Goal: Ask a question: Seek information or help from site administrators or community

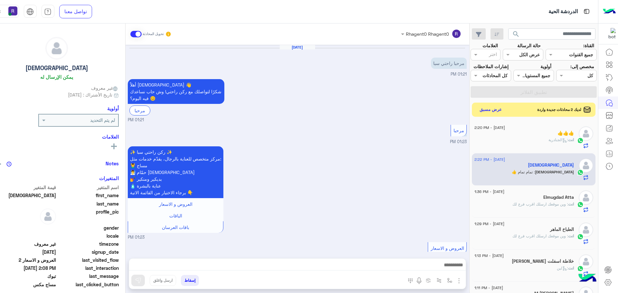
scroll to position [376, 0]
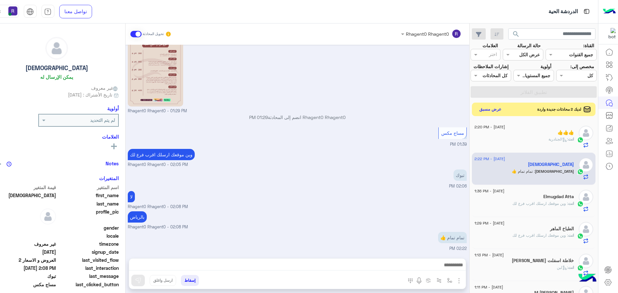
click at [482, 111] on button "عرض مسبق" at bounding box center [489, 109] width 27 height 9
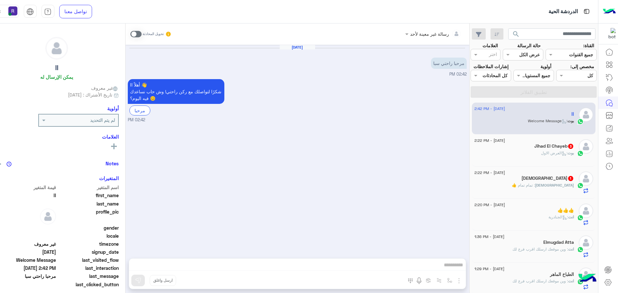
click at [130, 33] on span at bounding box center [135, 34] width 11 height 6
click at [455, 281] on img "button" at bounding box center [459, 281] width 8 height 8
click at [443, 269] on span "الصور" at bounding box center [446, 266] width 12 height 7
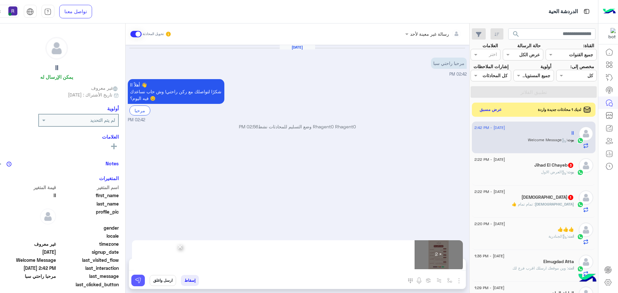
click at [133, 279] on button at bounding box center [138, 281] width 14 height 12
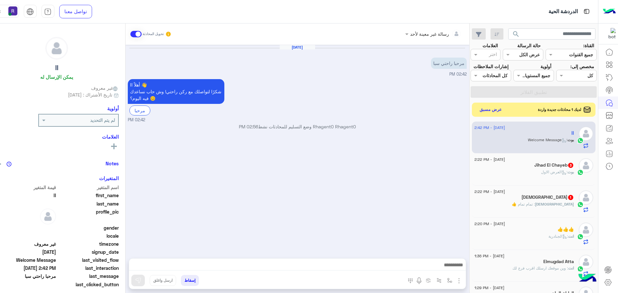
click at [572, 202] on span "[DEMOGRAPHIC_DATA]" at bounding box center [554, 204] width 39 height 5
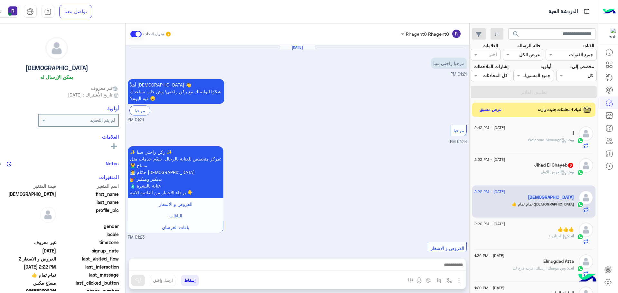
scroll to position [376, 0]
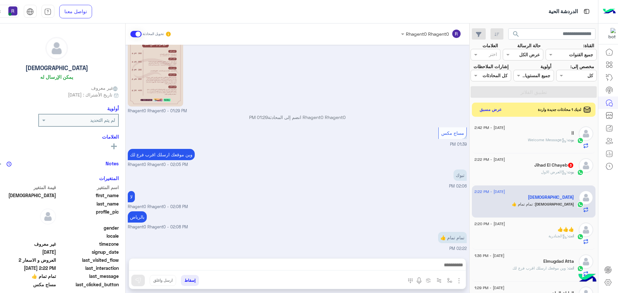
click at [455, 281] on img "button" at bounding box center [459, 281] width 8 height 8
click at [359, 213] on div "بالرياض Rhagent0 Rhagent0 - 02:08 PM" at bounding box center [297, 220] width 339 height 21
click at [521, 176] on div "بوت : العرض الاول" at bounding box center [523, 174] width 99 height 11
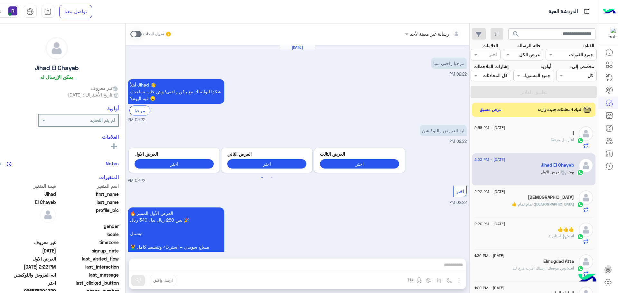
scroll to position [79, 0]
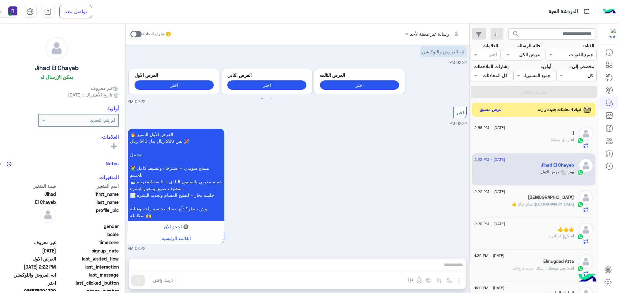
click at [130, 36] on span at bounding box center [135, 34] width 11 height 6
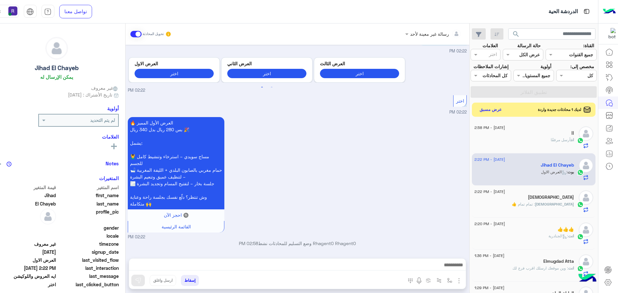
click at [455, 281] on img "button" at bounding box center [459, 281] width 8 height 8
click at [445, 271] on button "الصور" at bounding box center [448, 266] width 27 height 13
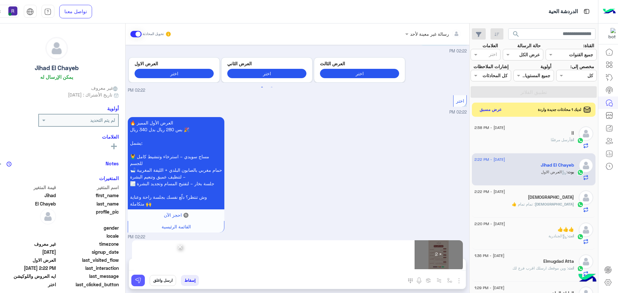
click at [135, 281] on img at bounding box center [138, 280] width 6 height 6
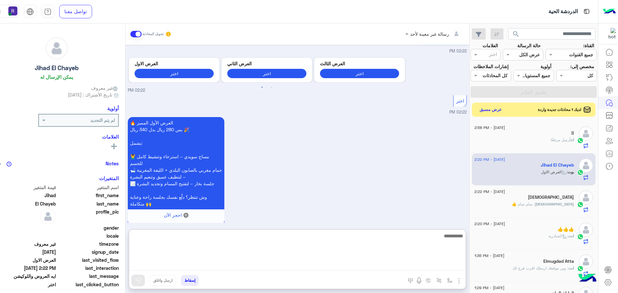
paste textarea "**********"
type textarea "**********"
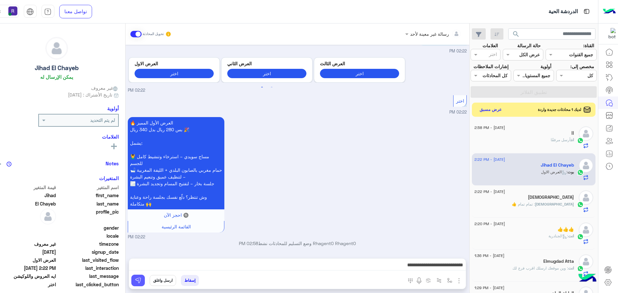
click at [135, 279] on img at bounding box center [138, 280] width 6 height 6
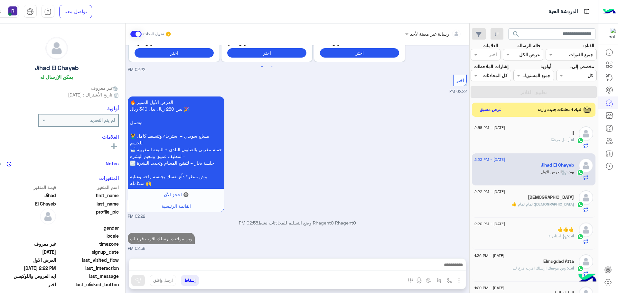
scroll to position [111, 0]
click at [486, 111] on button "عرض مسبق" at bounding box center [489, 109] width 27 height 9
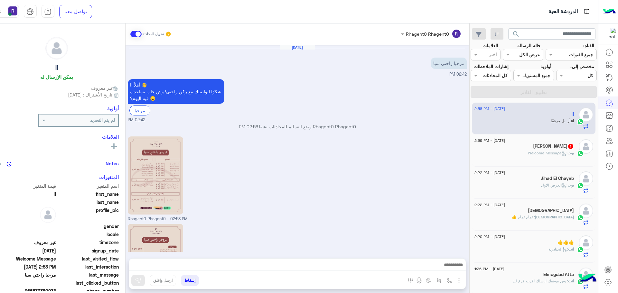
scroll to position [69, 0]
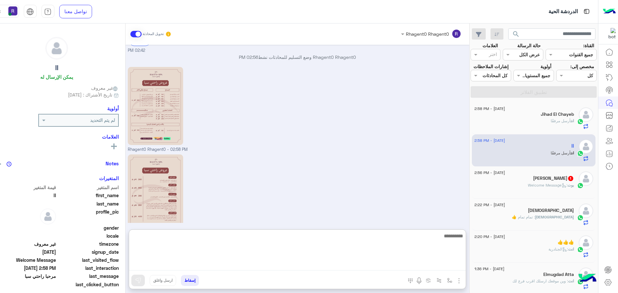
paste textarea "**********"
type textarea "**********"
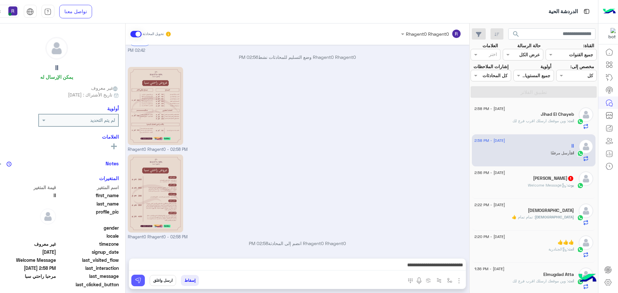
click at [135, 281] on img at bounding box center [138, 280] width 6 height 6
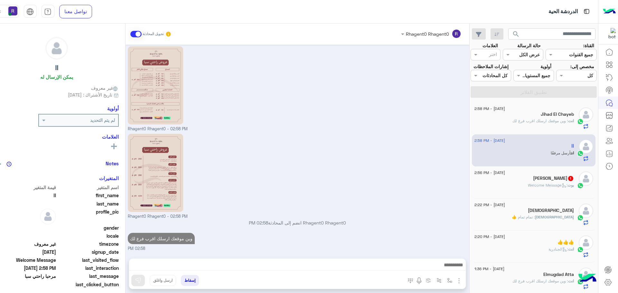
click at [526, 177] on div "[PERSON_NAME] 1" at bounding box center [523, 179] width 99 height 7
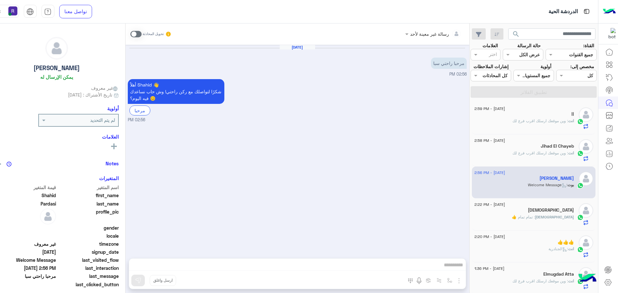
click at [132, 33] on span at bounding box center [135, 34] width 11 height 6
click at [455, 281] on img "button" at bounding box center [459, 281] width 8 height 8
click at [440, 269] on span "الصور" at bounding box center [446, 266] width 12 height 7
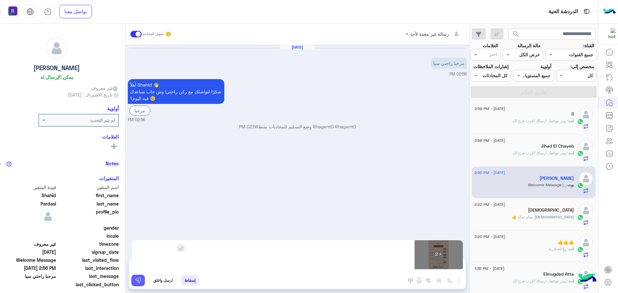
click at [135, 283] on img at bounding box center [138, 280] width 6 height 6
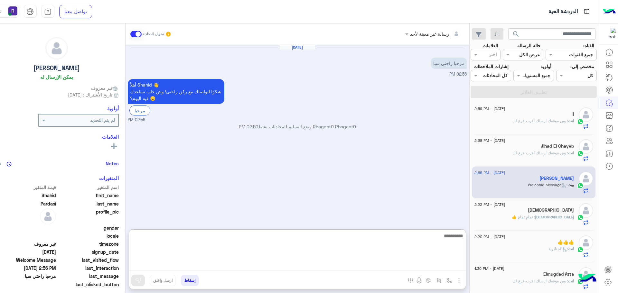
paste textarea "**********"
type textarea "**********"
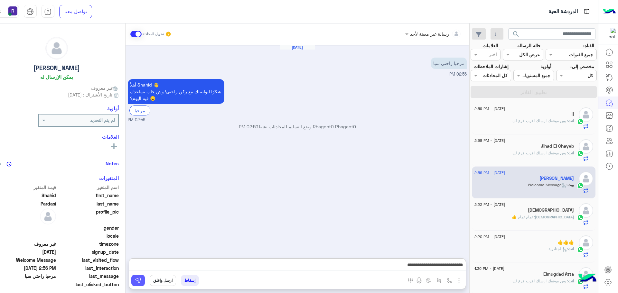
click at [135, 281] on img at bounding box center [138, 280] width 6 height 6
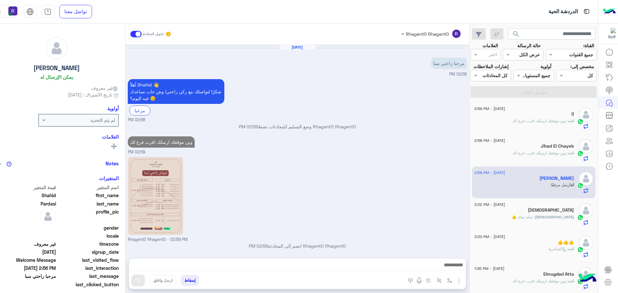
scroll to position [90, 0]
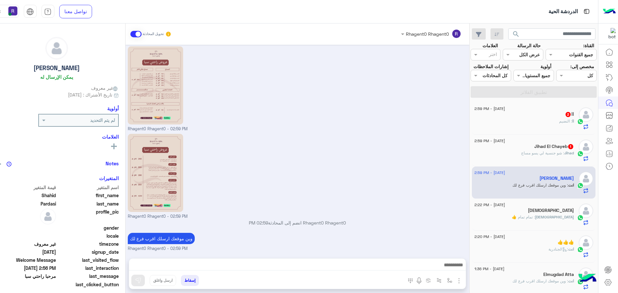
click at [532, 148] on div "Jihad El Chayeb 1" at bounding box center [523, 147] width 99 height 7
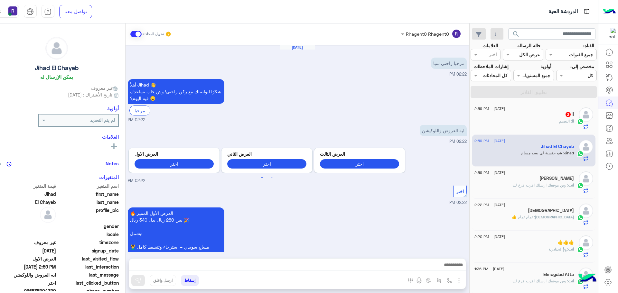
scroll to position [319, 0]
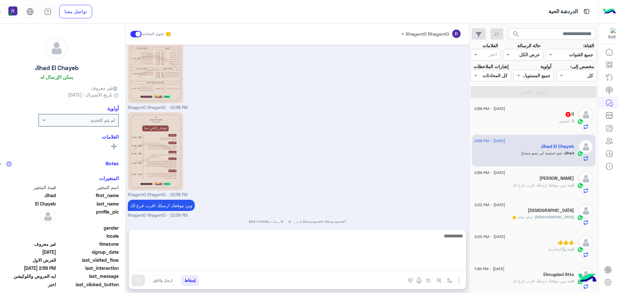
click at [300, 266] on textarea at bounding box center [297, 251] width 336 height 39
type textarea "**********"
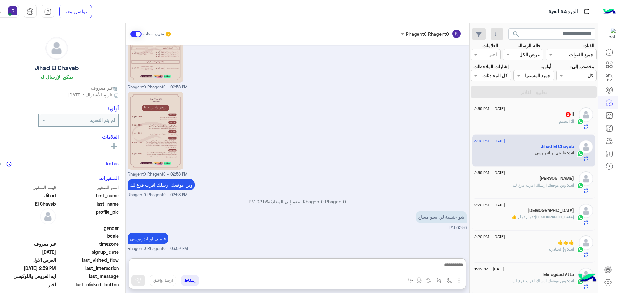
click at [308, 204] on div "[DATE] مرحبا راحتي سبا 02:22 PM أهلاً Jihad 👋 شكرًا لتواصلك مع ركن راحتي! وش حا…" at bounding box center [297, 148] width 344 height 207
click at [565, 115] on h5 "اا 2" at bounding box center [569, 114] width 9 height 5
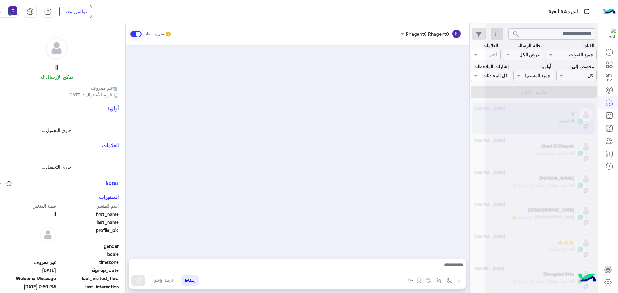
scroll to position [133, 0]
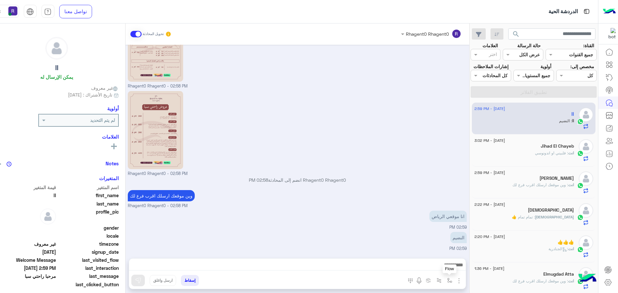
click at [447, 282] on img "button" at bounding box center [449, 280] width 5 height 5
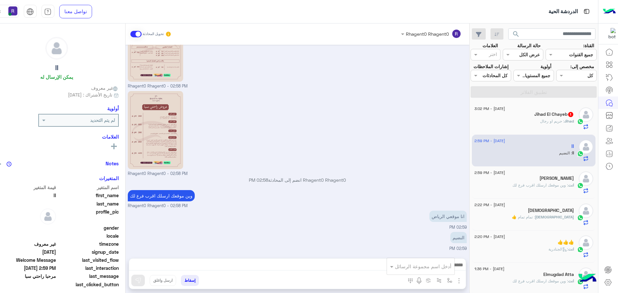
click at [435, 265] on input "text" at bounding box center [429, 266] width 43 height 7
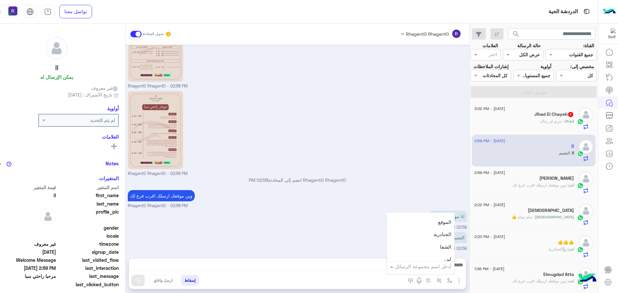
scroll to position [418, 0]
click at [433, 237] on div "الجنادرية" at bounding box center [421, 234] width 68 height 13
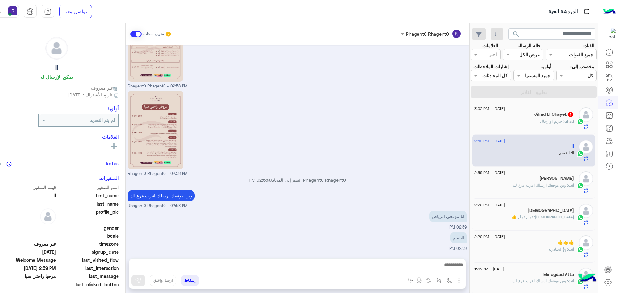
type textarea "*********"
click at [135, 281] on img at bounding box center [138, 280] width 6 height 6
click at [532, 121] on div "Jihad : حريم او رجال" at bounding box center [523, 123] width 99 height 11
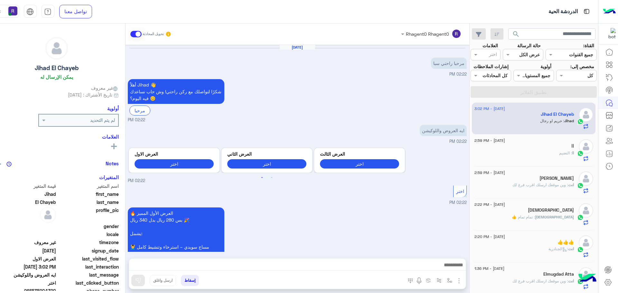
scroll to position [361, 0]
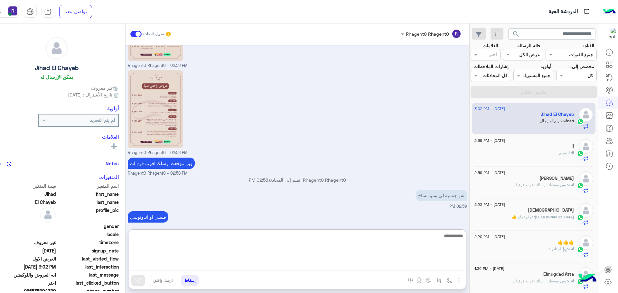
click at [309, 267] on textarea at bounding box center [297, 251] width 336 height 39
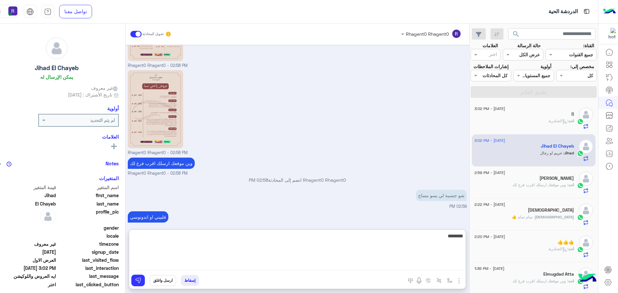
type textarea "*********"
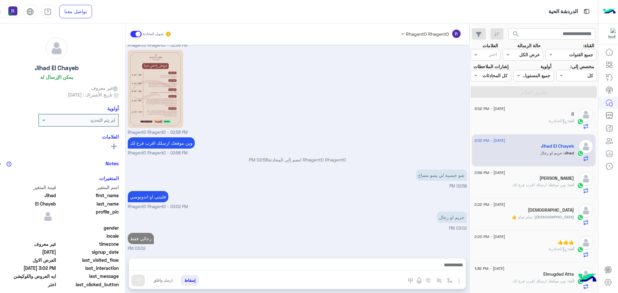
click at [533, 123] on div "انت : الجنادرية" at bounding box center [523, 123] width 99 height 11
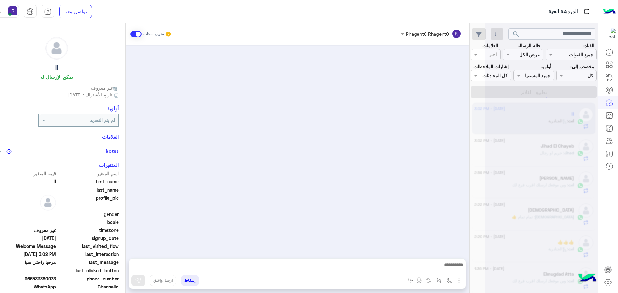
scroll to position [190, 0]
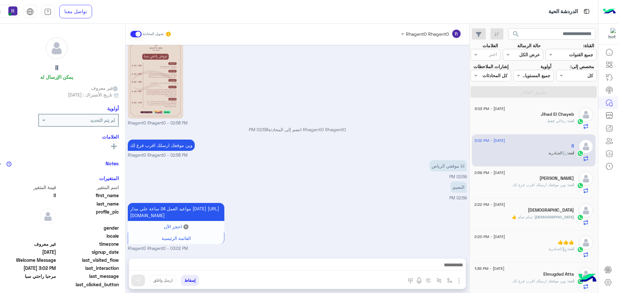
click at [533, 123] on div "انت : رجالي فقط" at bounding box center [523, 123] width 99 height 11
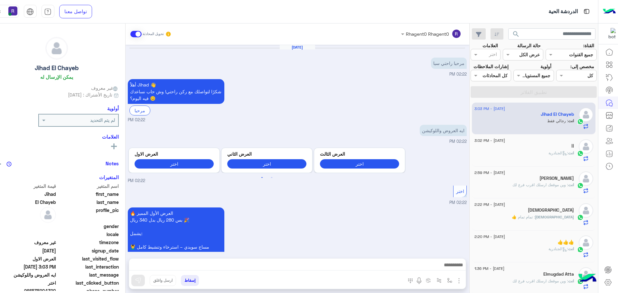
scroll to position [381, 0]
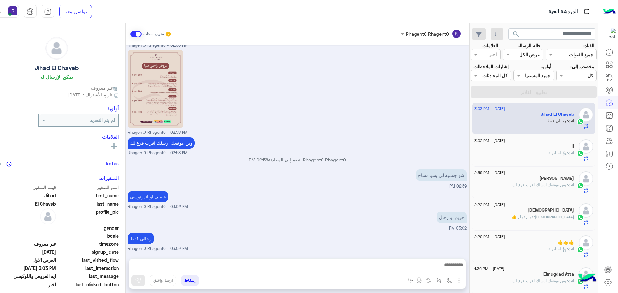
click at [569, 152] on span "انت" at bounding box center [571, 153] width 6 height 5
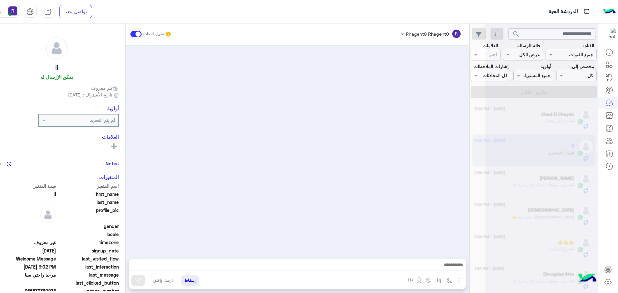
scroll to position [190, 0]
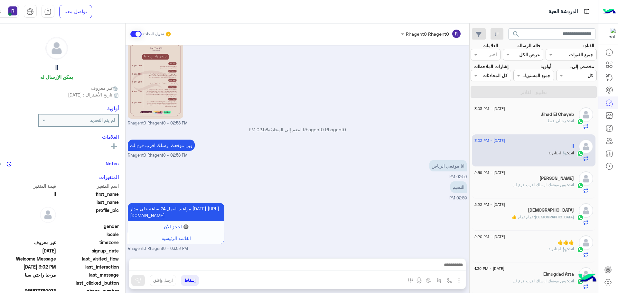
click at [558, 126] on div "انت : رجالي فقط" at bounding box center [523, 123] width 99 height 11
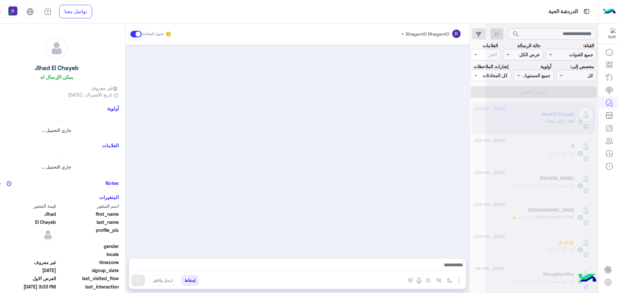
scroll to position [381, 0]
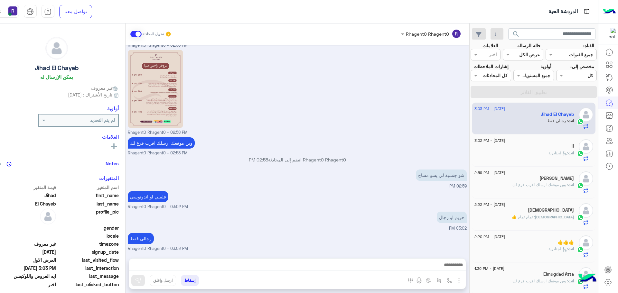
click at [496, 150] on div "انت : الجنادرية" at bounding box center [523, 155] width 99 height 11
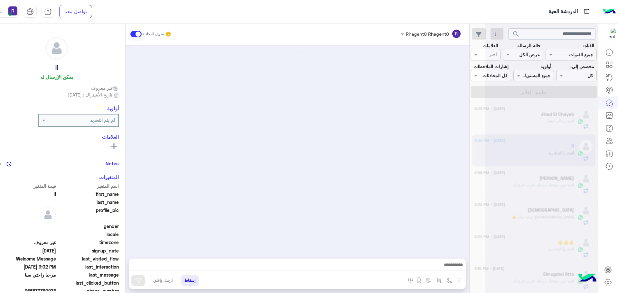
scroll to position [190, 0]
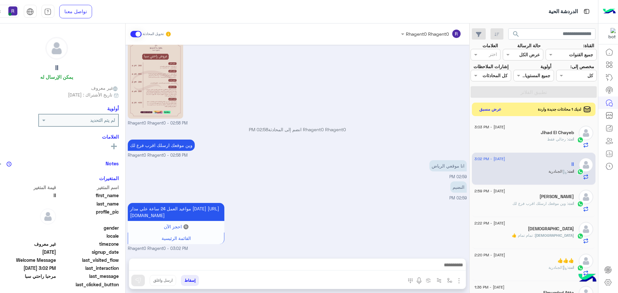
click at [485, 111] on button "عرض مسبق" at bounding box center [489, 109] width 27 height 9
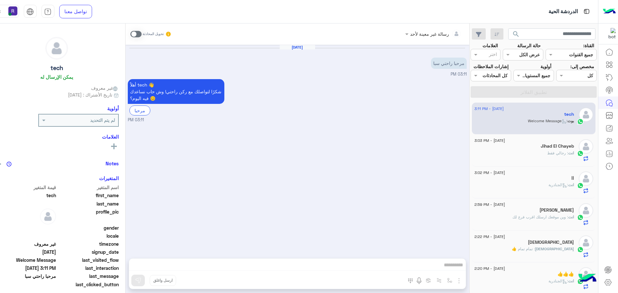
click at [554, 153] on span ": رجالي فقط" at bounding box center [557, 153] width 21 height 5
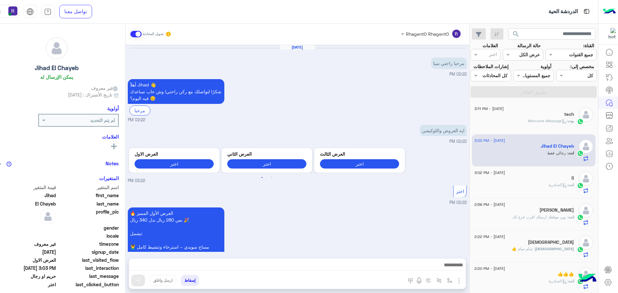
scroll to position [381, 0]
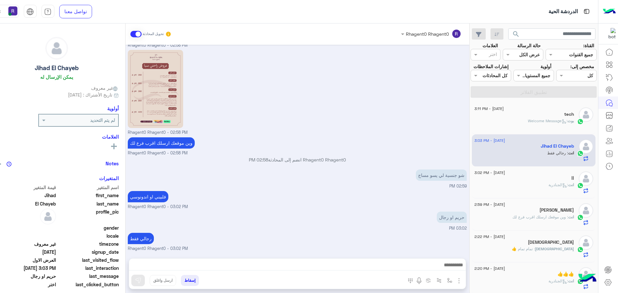
click at [534, 120] on span ": Welcome Message" at bounding box center [548, 120] width 40 height 5
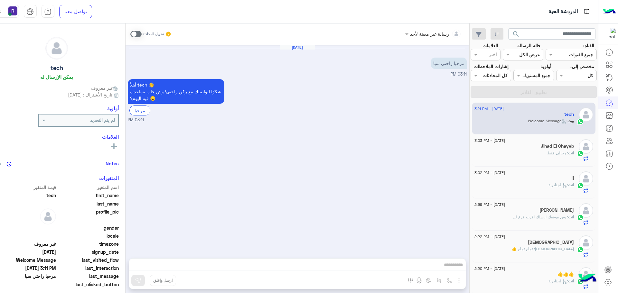
click at [508, 188] on div "انت : الجنادرية" at bounding box center [523, 187] width 99 height 11
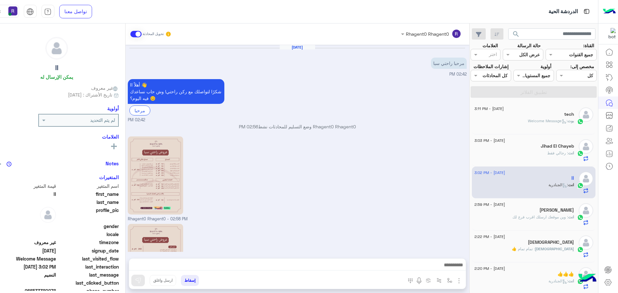
scroll to position [190, 0]
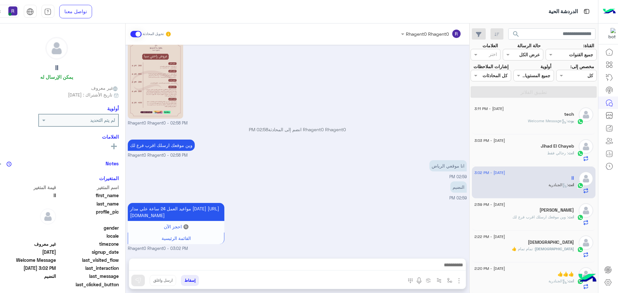
click at [525, 130] on div "[DATE] - 3:11 PM tech بوت : Welcome Message" at bounding box center [534, 119] width 124 height 32
click at [523, 123] on div "بوت : Welcome Message" at bounding box center [523, 123] width 99 height 11
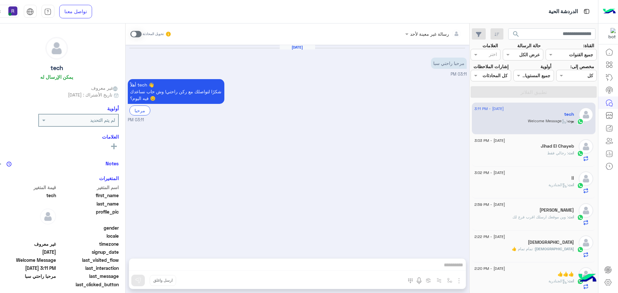
click at [131, 34] on span at bounding box center [135, 34] width 11 height 6
click at [455, 281] on img "button" at bounding box center [459, 281] width 8 height 8
click at [443, 266] on span "الصور" at bounding box center [446, 266] width 12 height 7
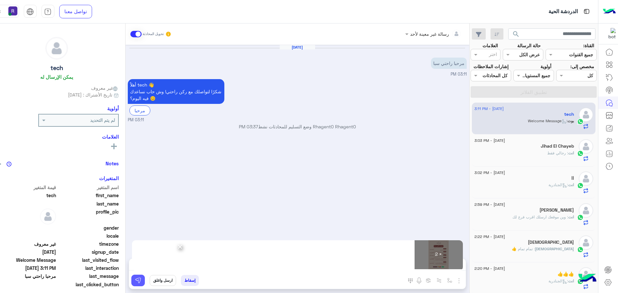
click at [135, 278] on img at bounding box center [138, 280] width 6 height 6
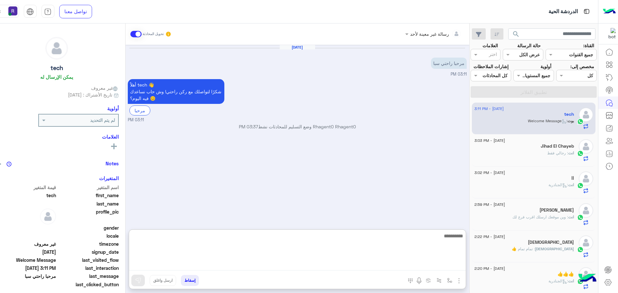
paste textarea "**********"
type textarea "**********"
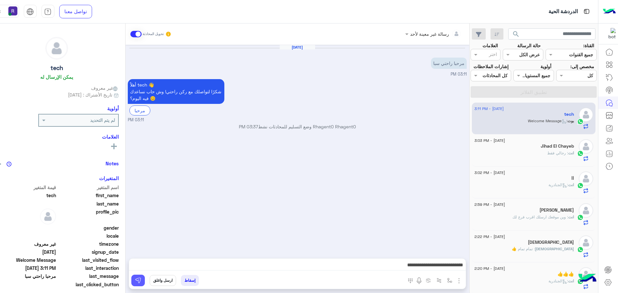
click at [135, 281] on img at bounding box center [138, 280] width 6 height 6
click at [555, 179] on div "اا" at bounding box center [523, 179] width 99 height 7
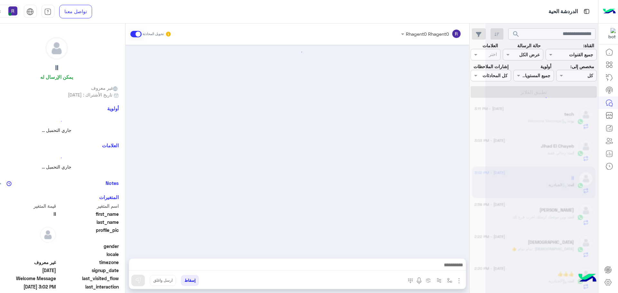
scroll to position [190, 0]
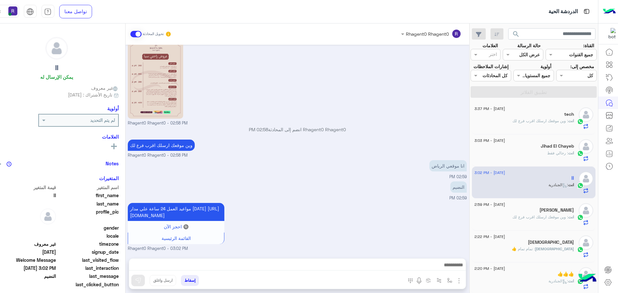
click at [536, 118] on span ": وين موقعك ارسلك اقرب فرع لك" at bounding box center [540, 120] width 56 height 5
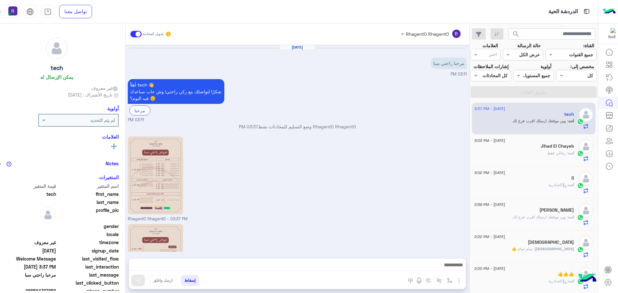
scroll to position [90, 0]
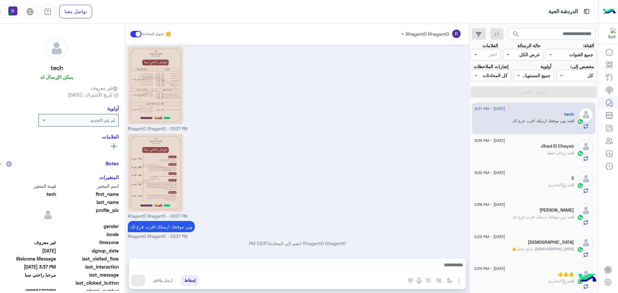
click at [557, 150] on div "Jihad El Chayeb" at bounding box center [523, 146] width 99 height 7
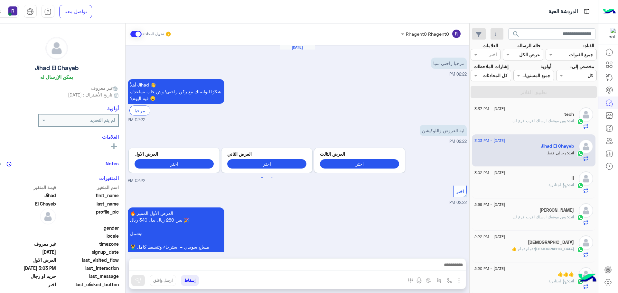
scroll to position [381, 0]
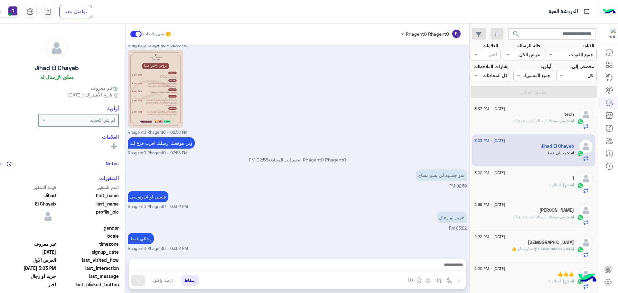
click at [553, 180] on div "اا" at bounding box center [523, 179] width 99 height 7
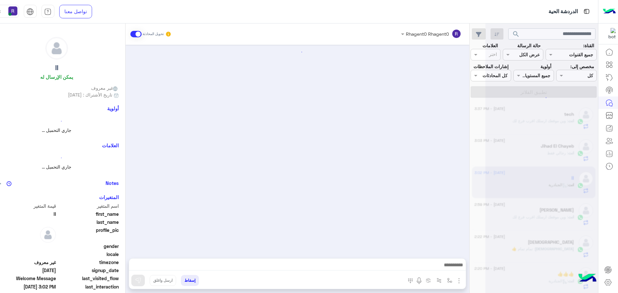
scroll to position [190, 0]
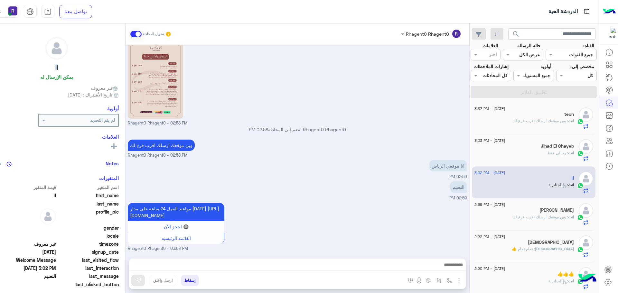
click at [568, 152] on span "انت" at bounding box center [571, 153] width 6 height 5
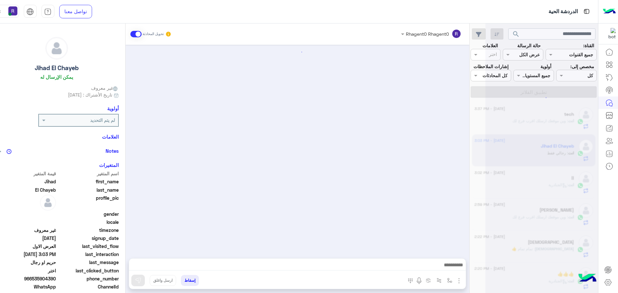
scroll to position [381, 0]
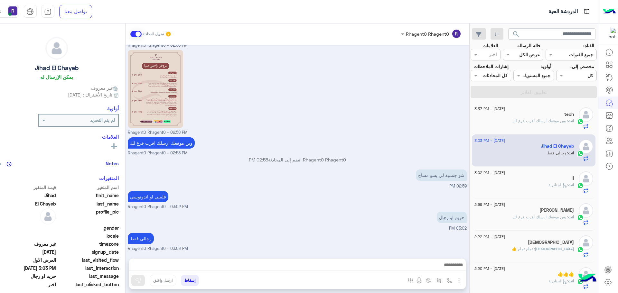
click at [527, 122] on span ": وين موقعك ارسلك اقرب فرع لك" at bounding box center [540, 120] width 56 height 5
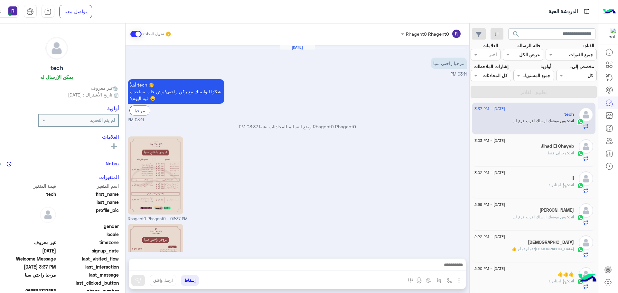
scroll to position [90, 0]
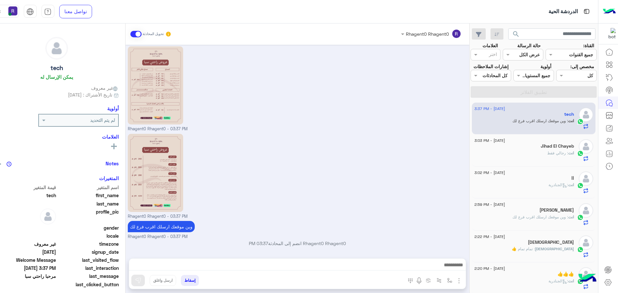
click at [519, 213] on div "[PERSON_NAME]" at bounding box center [523, 210] width 99 height 7
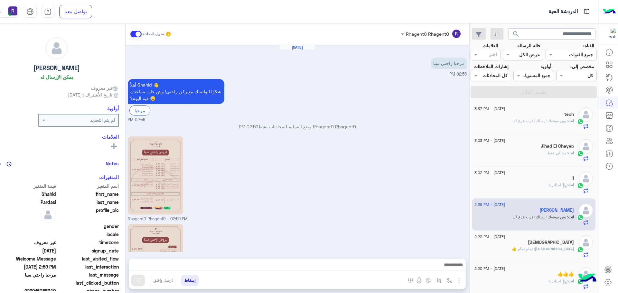
scroll to position [90, 0]
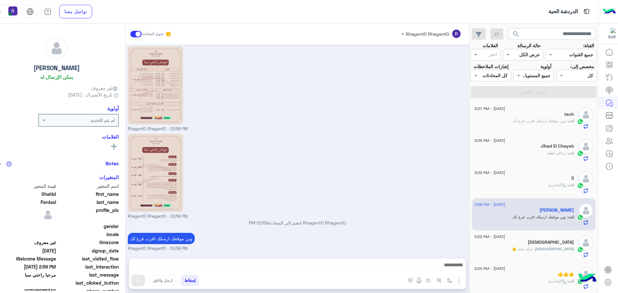
click at [507, 243] on div "[DEMOGRAPHIC_DATA]" at bounding box center [523, 243] width 99 height 7
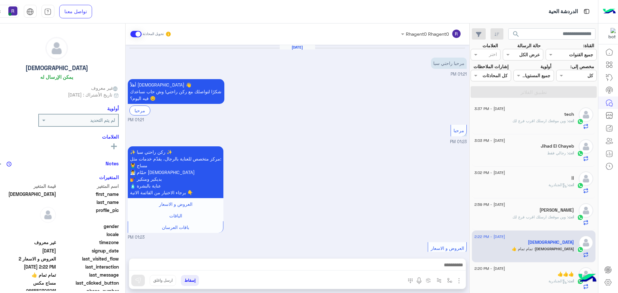
scroll to position [376, 0]
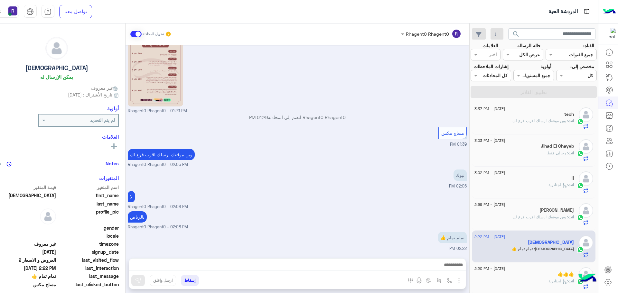
click at [503, 127] on div "انت : وين موقعك ارسلك اقرب فرع لك" at bounding box center [523, 123] width 99 height 11
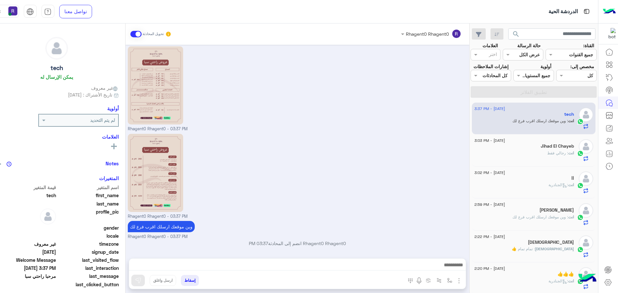
scroll to position [90, 0]
click at [541, 152] on div "انت : رجالي فقط" at bounding box center [523, 155] width 99 height 11
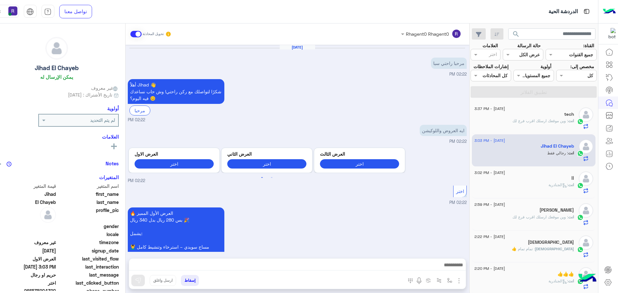
scroll to position [381, 0]
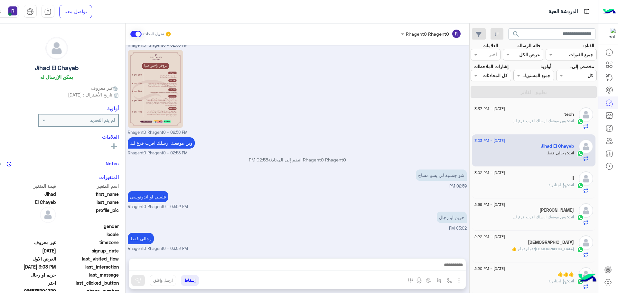
click at [520, 186] on div "انت : الجنادرية" at bounding box center [523, 187] width 99 height 11
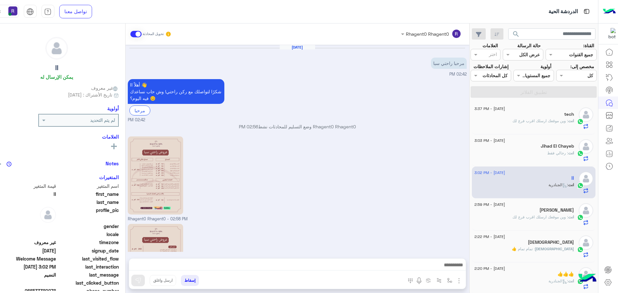
scroll to position [190, 0]
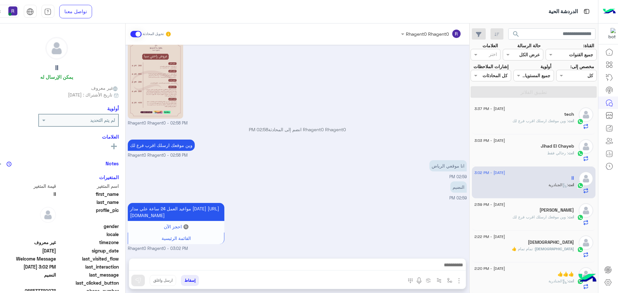
click at [527, 216] on span ": وين موقعك ارسلك اقرب فرع لك" at bounding box center [540, 217] width 56 height 5
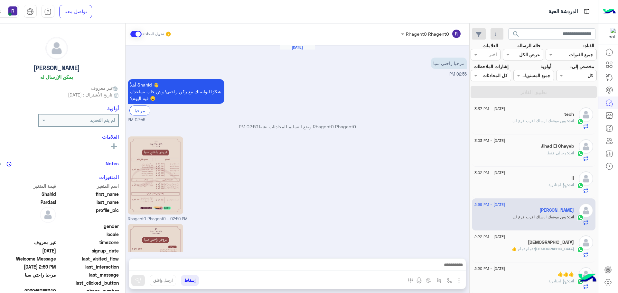
scroll to position [90, 0]
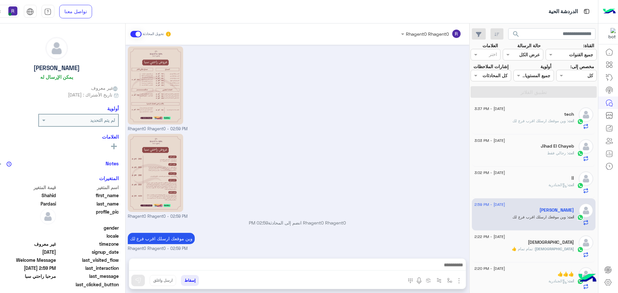
click at [527, 247] on div "[DEMOGRAPHIC_DATA] : تمام تمام 👍" at bounding box center [523, 251] width 99 height 11
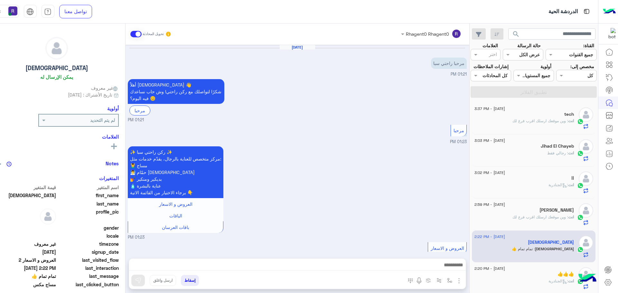
scroll to position [376, 0]
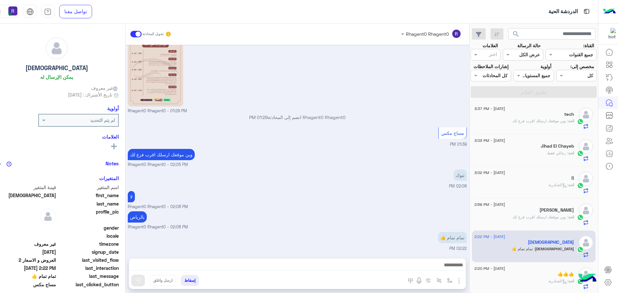
click at [566, 123] on span ": وين موقعك ارسلك اقرب فرع لك" at bounding box center [540, 120] width 56 height 5
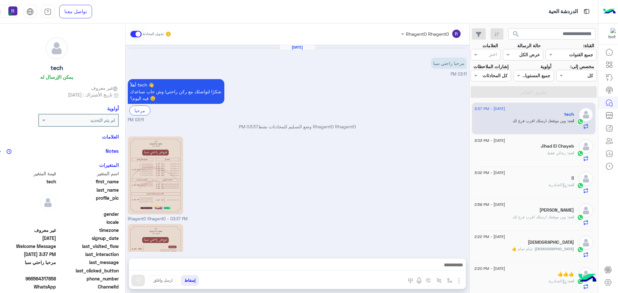
scroll to position [90, 0]
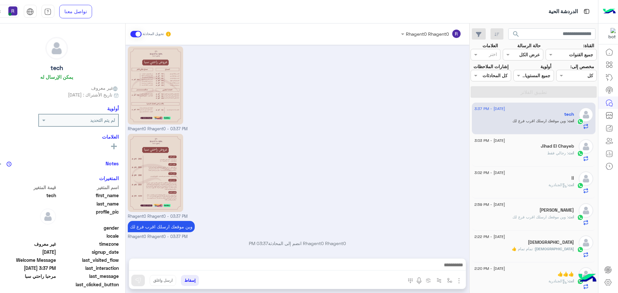
click at [512, 151] on div "انت : رجالي فقط" at bounding box center [523, 155] width 99 height 11
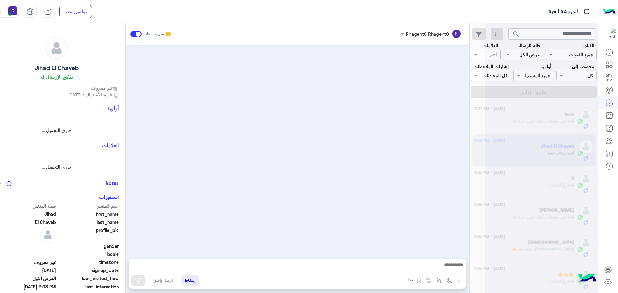
scroll to position [381, 0]
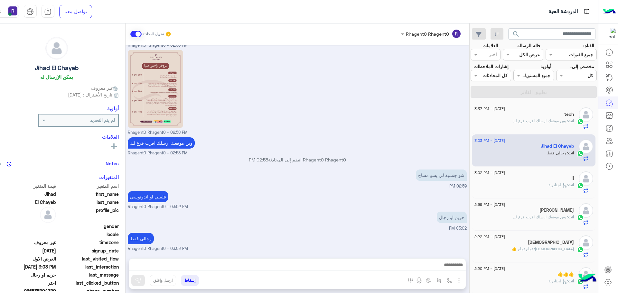
click at [556, 180] on div "اا" at bounding box center [523, 179] width 99 height 7
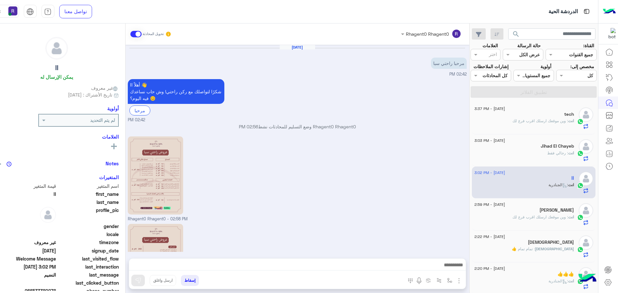
scroll to position [190, 0]
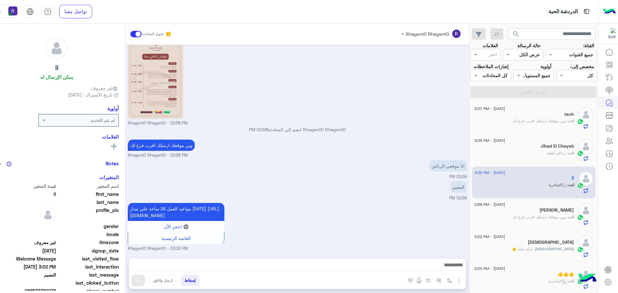
click at [520, 214] on p "انت : وين موقعك ارسلك اقرب فرع لك" at bounding box center [542, 217] width 61 height 6
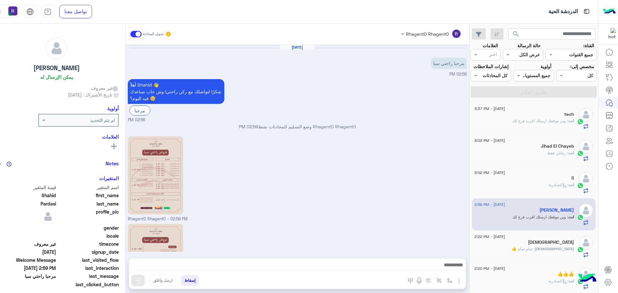
scroll to position [90, 0]
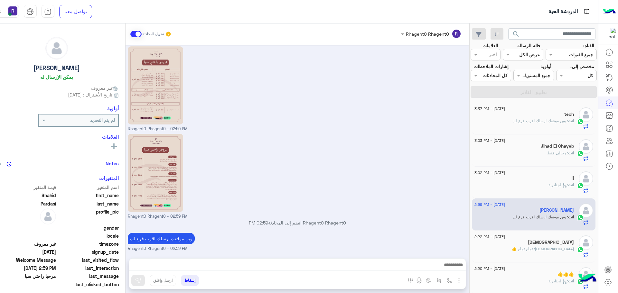
click at [531, 245] on div "[DEMOGRAPHIC_DATA]" at bounding box center [523, 243] width 99 height 7
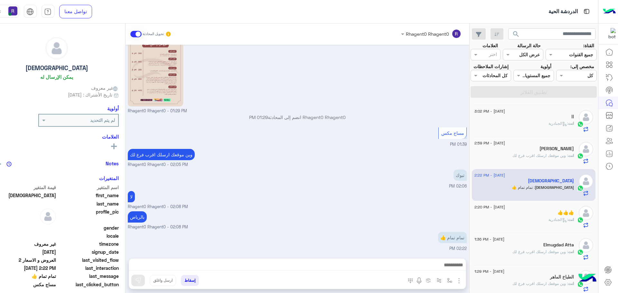
scroll to position [64, 0]
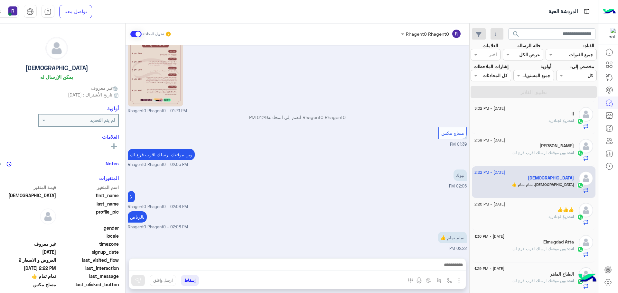
click at [531, 217] on div "انت : الجنادرية" at bounding box center [523, 219] width 99 height 11
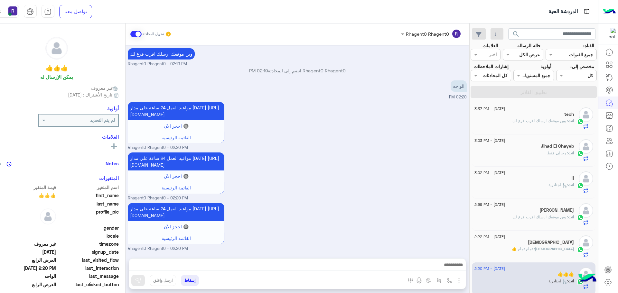
click at [532, 121] on span ": وين موقعك ارسلك اقرب فرع لك" at bounding box center [540, 120] width 56 height 5
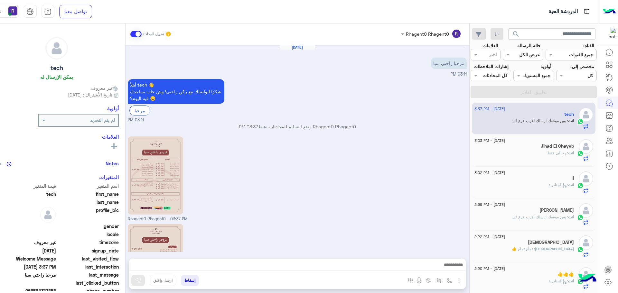
scroll to position [90, 0]
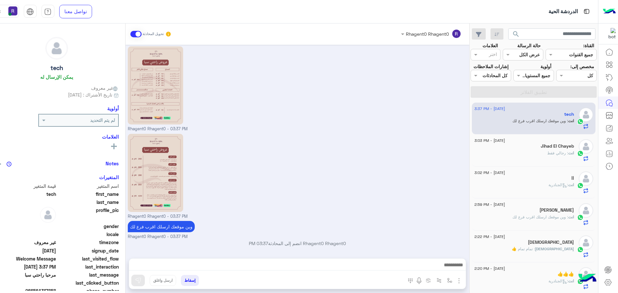
click at [530, 150] on div "Jihad El Chayeb" at bounding box center [523, 146] width 99 height 7
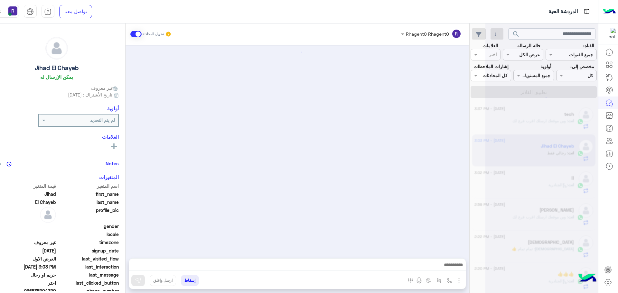
scroll to position [381, 0]
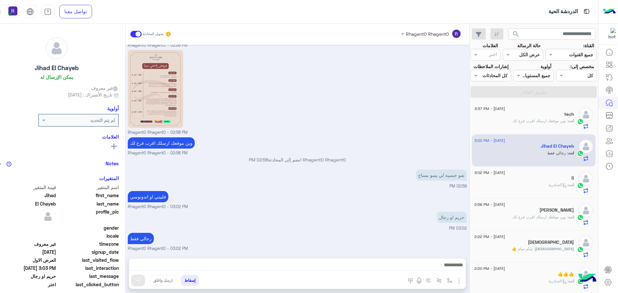
click at [527, 119] on span ": وين موقعك ارسلك اقرب فرع لك" at bounding box center [540, 120] width 56 height 5
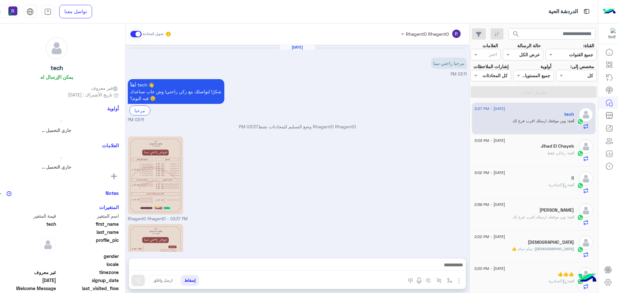
scroll to position [90, 0]
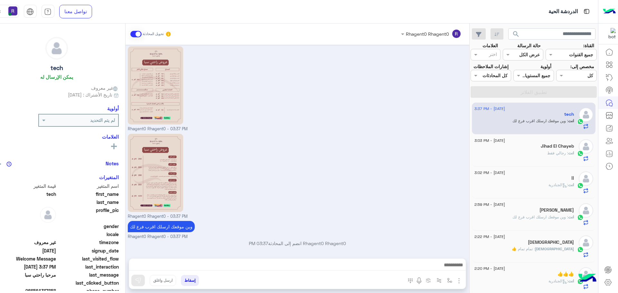
click at [523, 155] on div "انت : رجالي فقط" at bounding box center [523, 155] width 99 height 11
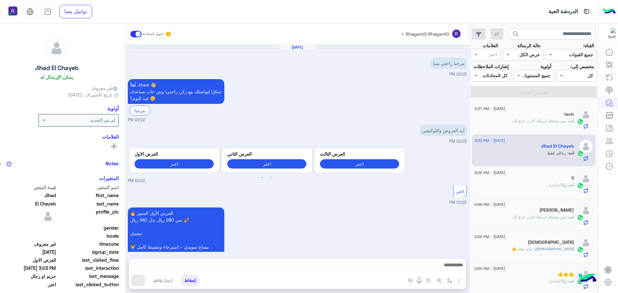
scroll to position [381, 0]
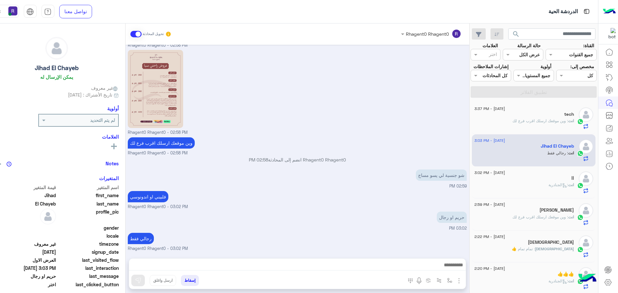
click at [521, 184] on div "انت : الجنادرية" at bounding box center [523, 187] width 99 height 11
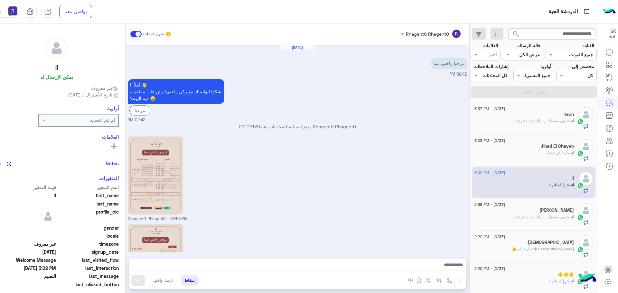
scroll to position [190, 0]
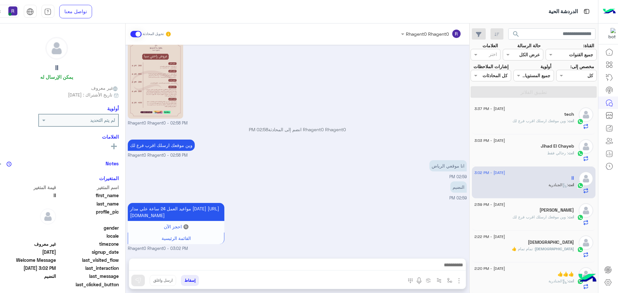
click at [515, 221] on div "انت : وين موقعك ارسلك اقرب فرع لك" at bounding box center [523, 219] width 99 height 11
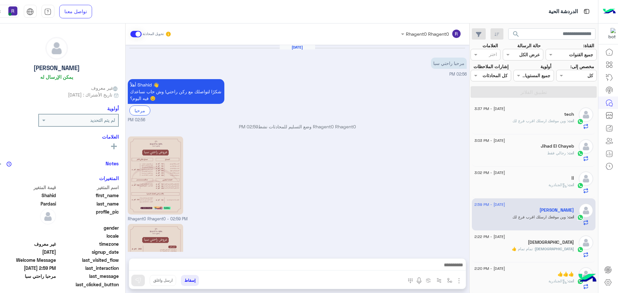
scroll to position [90, 0]
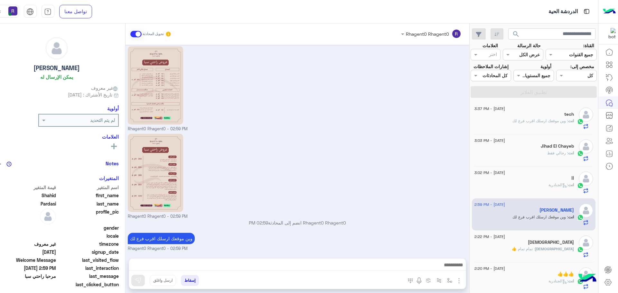
click at [521, 257] on div "[DEMOGRAPHIC_DATA] : تمام تمام 👍" at bounding box center [523, 251] width 99 height 11
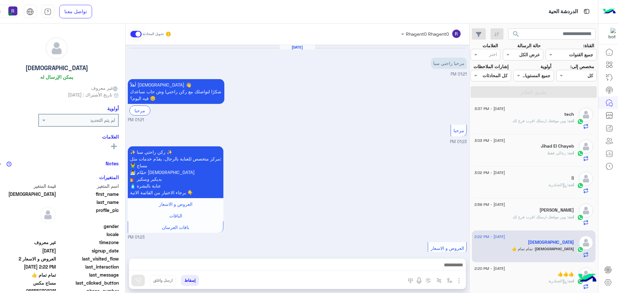
scroll to position [376, 0]
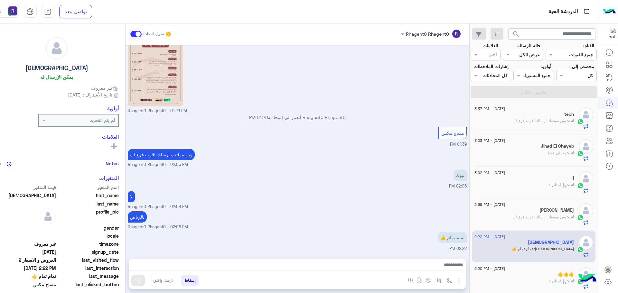
click at [536, 124] on p "انت : وين موقعك ارسلك اقرب فرع لك" at bounding box center [542, 121] width 61 height 6
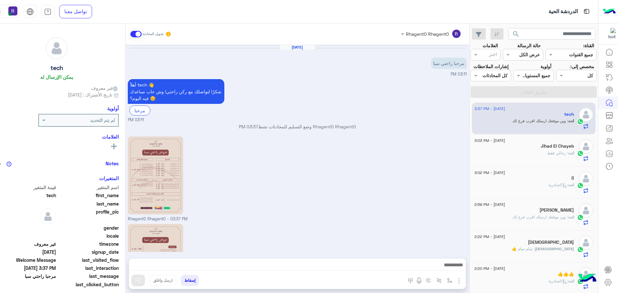
scroll to position [90, 0]
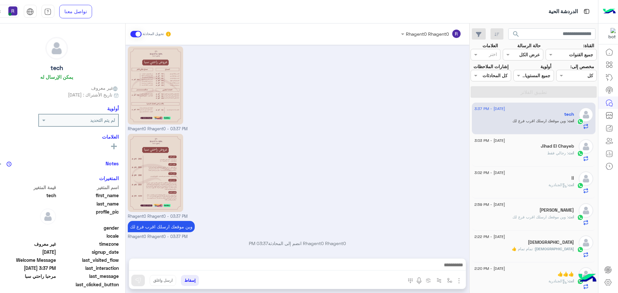
click at [527, 154] on div "انت : رجالي فقط" at bounding box center [523, 155] width 99 height 11
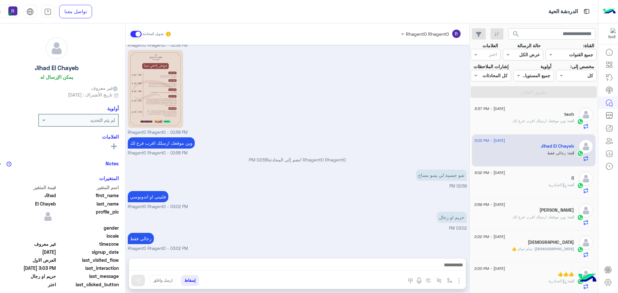
click at [568, 121] on span "انت" at bounding box center [571, 120] width 6 height 5
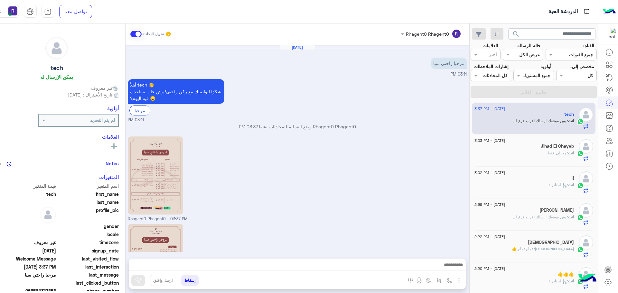
scroll to position [90, 0]
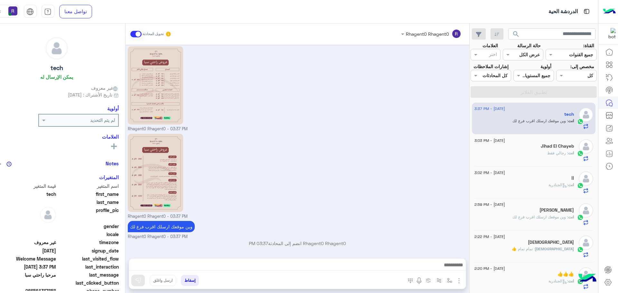
click at [545, 156] on div "انت : رجالي فقط" at bounding box center [523, 155] width 99 height 11
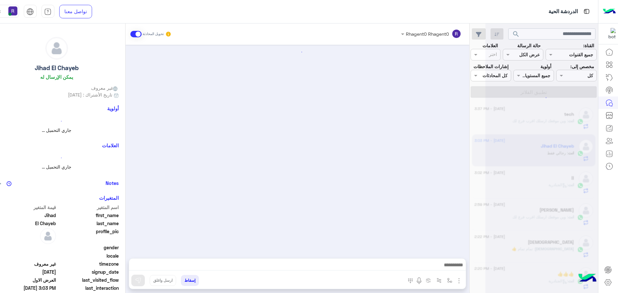
scroll to position [381, 0]
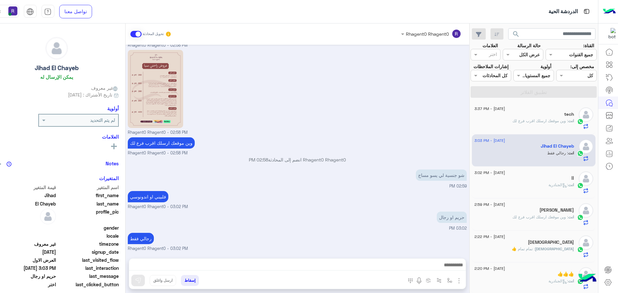
click at [541, 186] on div "انت : الجنادرية" at bounding box center [523, 187] width 99 height 11
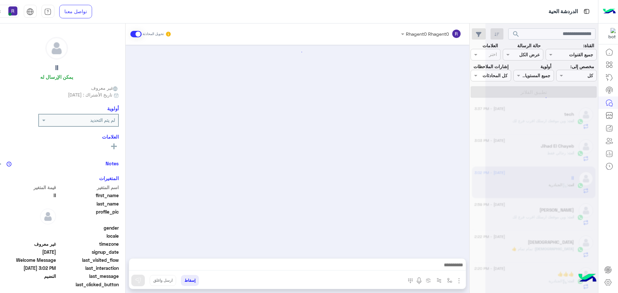
scroll to position [190, 0]
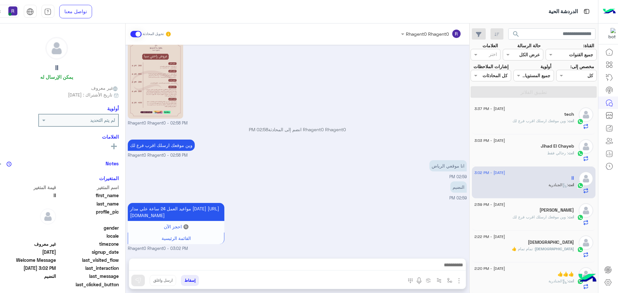
click at [548, 217] on span ": وين موقعك ارسلك اقرب فرع لك" at bounding box center [540, 217] width 56 height 5
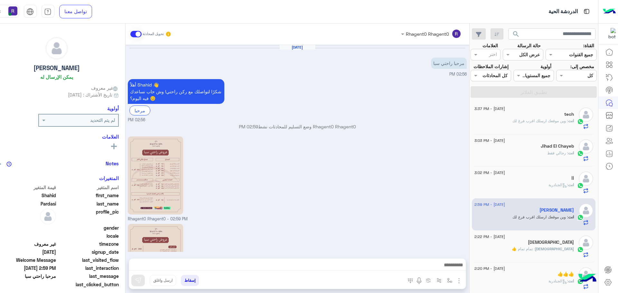
scroll to position [90, 0]
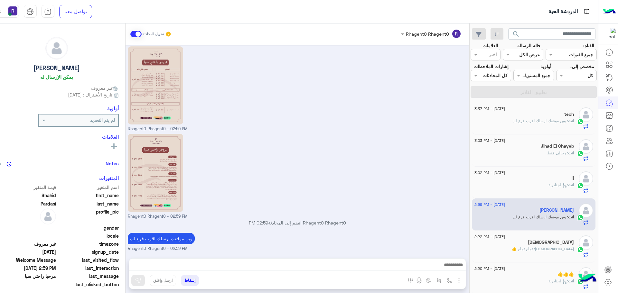
click at [565, 243] on div "[DEMOGRAPHIC_DATA]" at bounding box center [523, 243] width 99 height 7
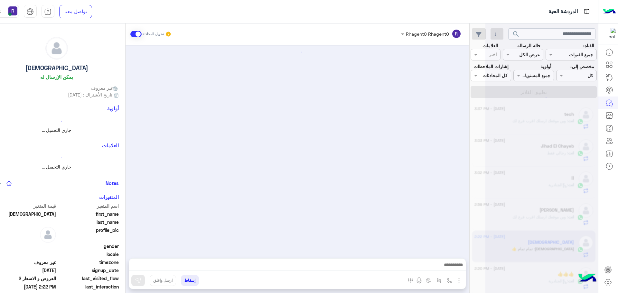
scroll to position [376, 0]
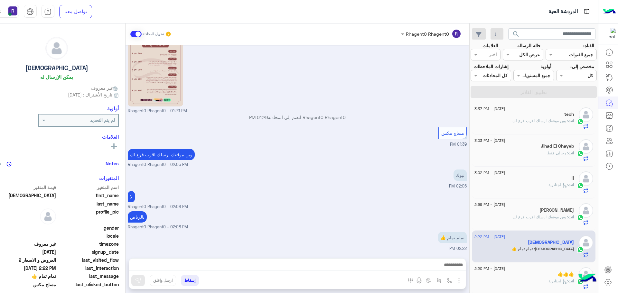
click at [556, 122] on span ": وين موقعك ارسلك اقرب فرع لك" at bounding box center [540, 120] width 56 height 5
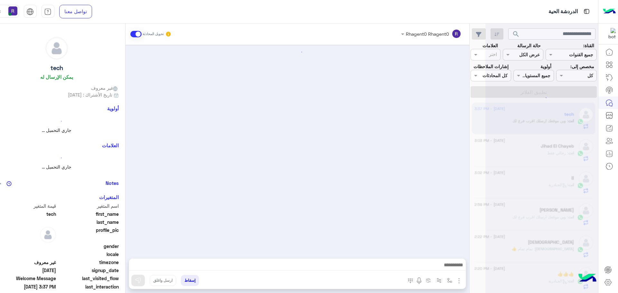
scroll to position [90, 0]
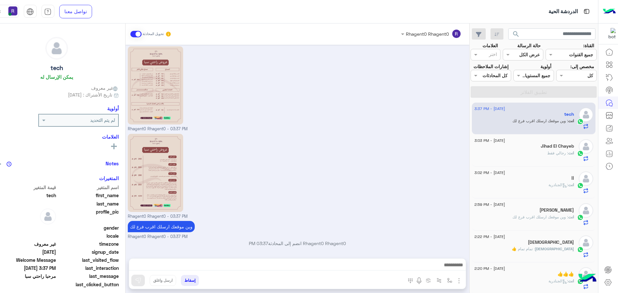
click at [499, 152] on div "انت : رجالي فقط" at bounding box center [523, 155] width 99 height 11
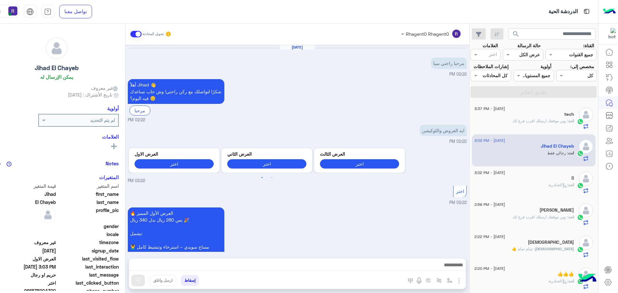
scroll to position [381, 0]
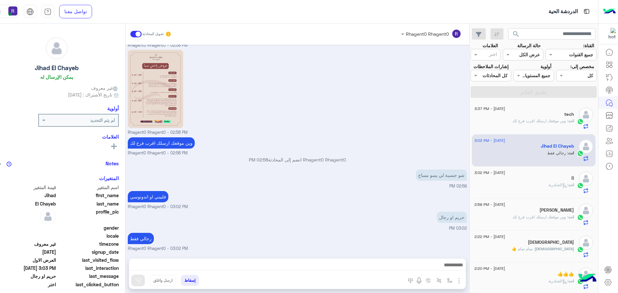
click at [520, 190] on div "انت : الجنادرية" at bounding box center [523, 187] width 99 height 11
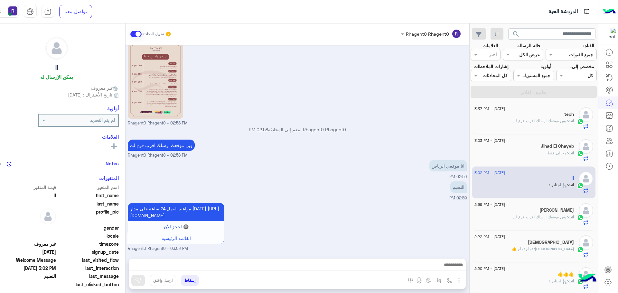
click at [526, 124] on div "انت : وين موقعك ارسلك اقرب فرع لك" at bounding box center [523, 123] width 99 height 11
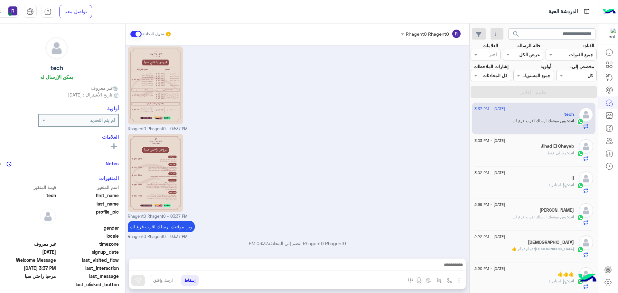
click at [519, 280] on div "انت : الجنادرية" at bounding box center [523, 283] width 99 height 11
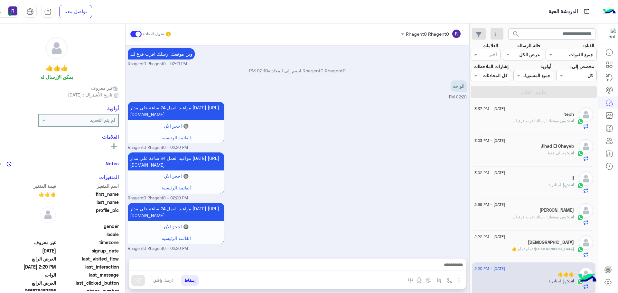
click at [535, 116] on div "tech" at bounding box center [523, 115] width 99 height 7
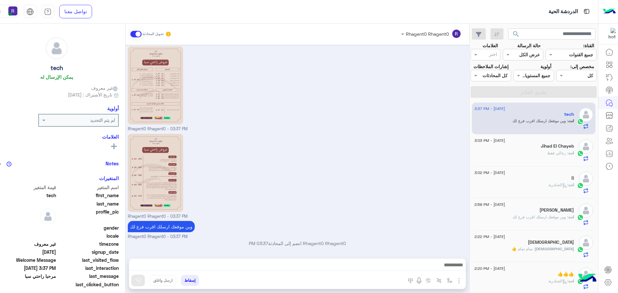
click at [550, 146] on h5 "Jihad El Chayeb" at bounding box center [556, 145] width 33 height 5
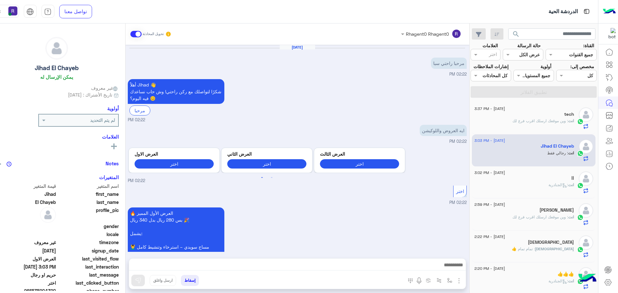
scroll to position [381, 0]
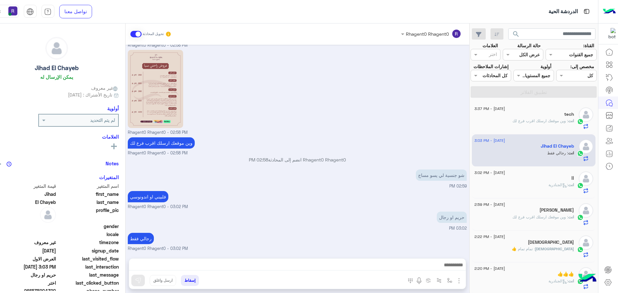
click at [541, 124] on div "انت : وين موقعك ارسلك اقرب فرع لك" at bounding box center [523, 123] width 99 height 11
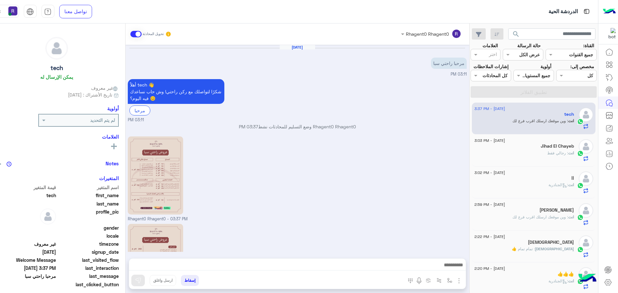
scroll to position [90, 0]
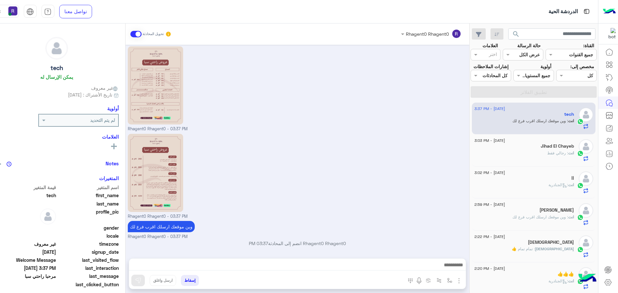
click at [545, 152] on div "انت : رجالي فقط" at bounding box center [523, 155] width 99 height 11
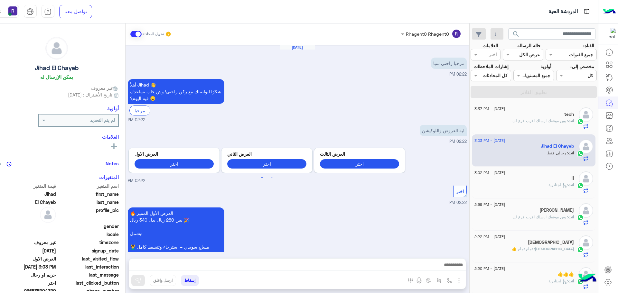
scroll to position [381, 0]
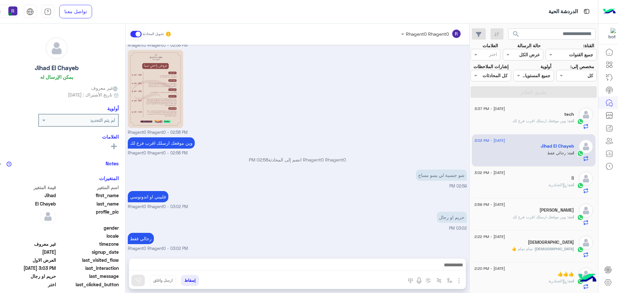
click at [509, 182] on div "انت : الجنادرية" at bounding box center [523, 187] width 99 height 11
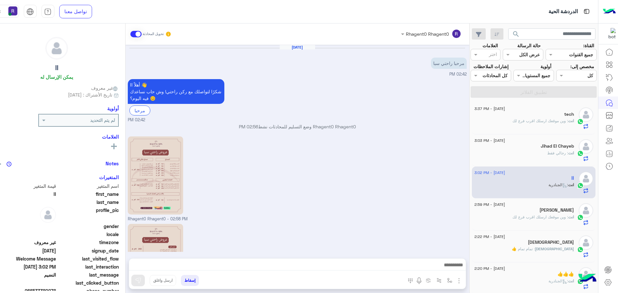
scroll to position [190, 0]
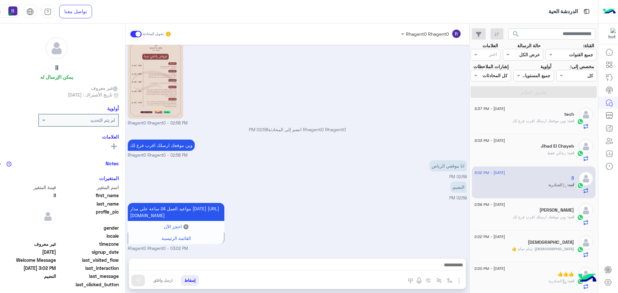
click at [545, 212] on h5 "[PERSON_NAME]" at bounding box center [556, 209] width 34 height 5
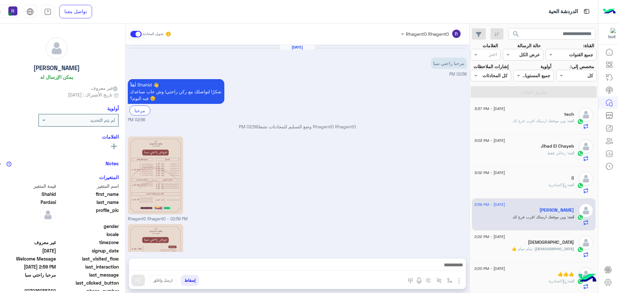
scroll to position [90, 0]
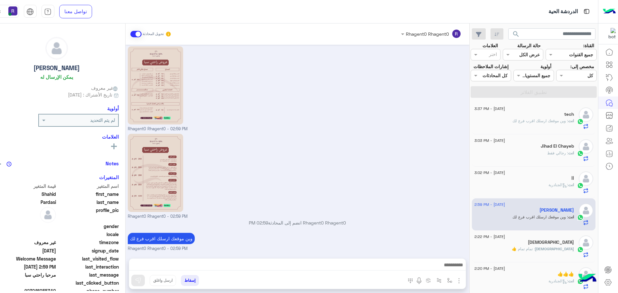
click at [547, 121] on span ": وين موقعك ارسلك اقرب فرع لك" at bounding box center [540, 120] width 56 height 5
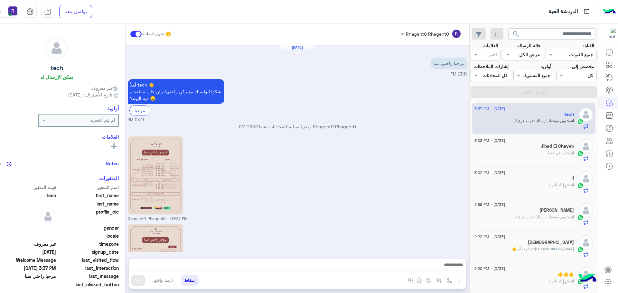
scroll to position [90, 0]
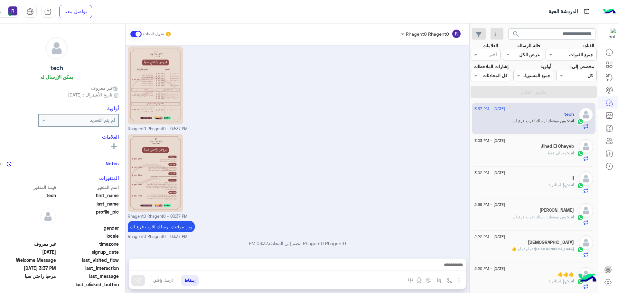
click at [532, 153] on div "انت : رجالي فقط" at bounding box center [523, 155] width 99 height 11
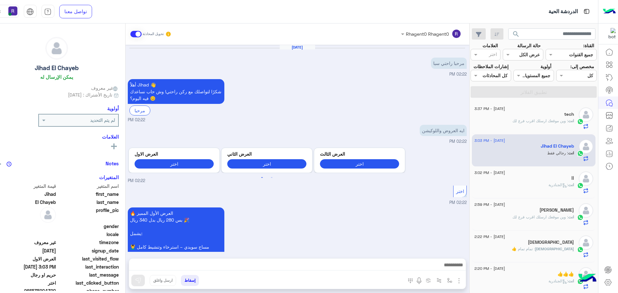
scroll to position [381, 0]
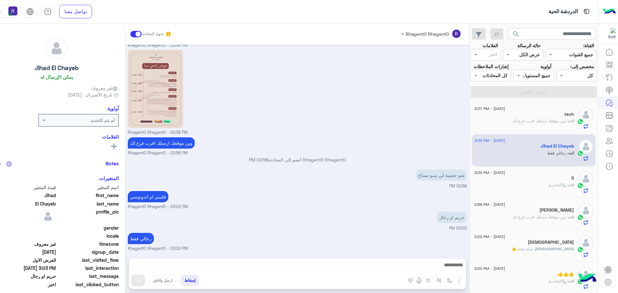
click at [537, 122] on span ": وين موقعك ارسلك اقرب فرع لك" at bounding box center [540, 120] width 56 height 5
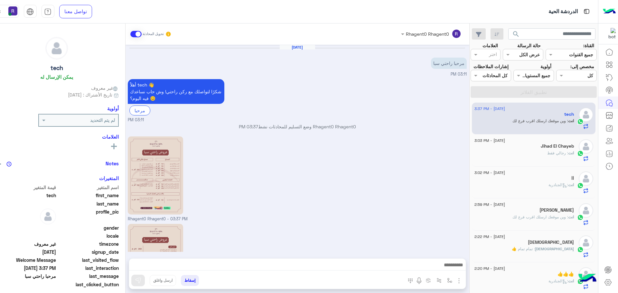
scroll to position [90, 0]
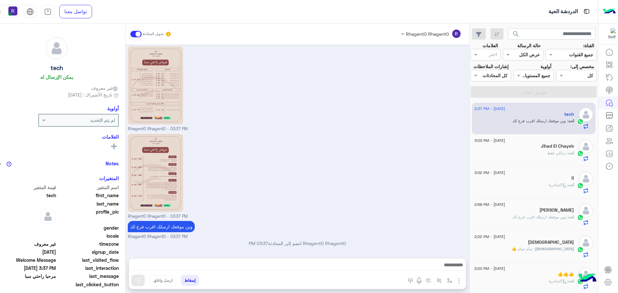
click at [517, 189] on div "انت : الجنادرية" at bounding box center [523, 187] width 99 height 11
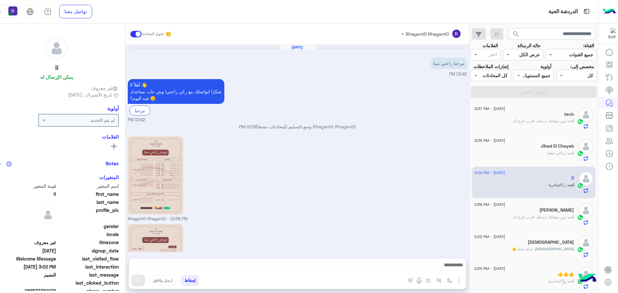
scroll to position [190, 0]
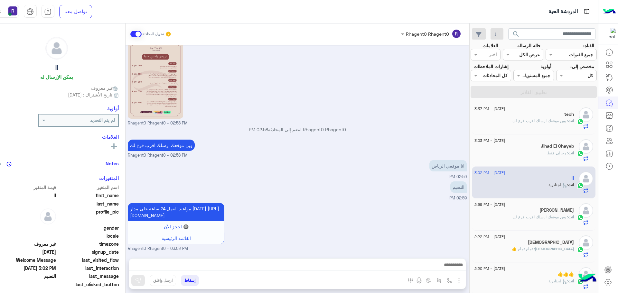
click at [519, 146] on div "Jihad El Chayeb" at bounding box center [523, 146] width 99 height 7
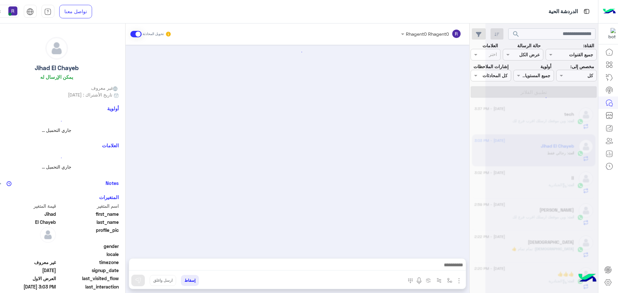
scroll to position [381, 0]
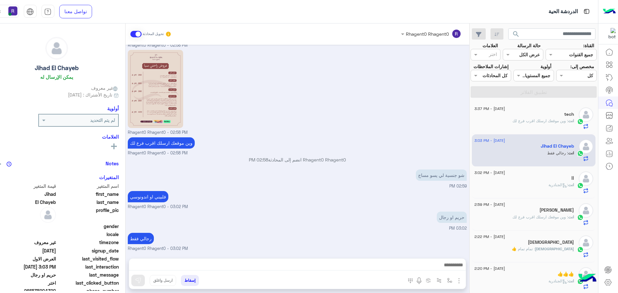
click at [540, 122] on span ": وين موقعك ارسلك اقرب فرع لك" at bounding box center [540, 120] width 56 height 5
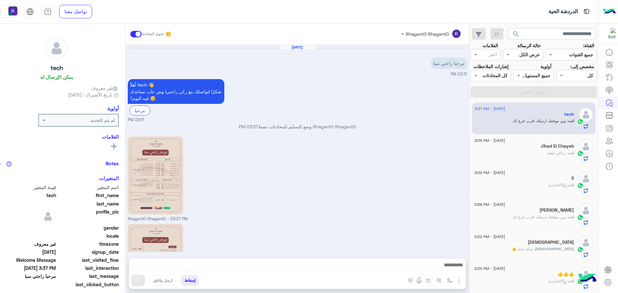
scroll to position [90, 0]
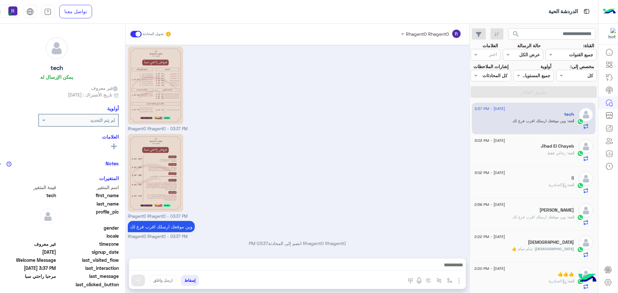
click at [531, 144] on div "Jihad El Chayeb" at bounding box center [523, 146] width 99 height 7
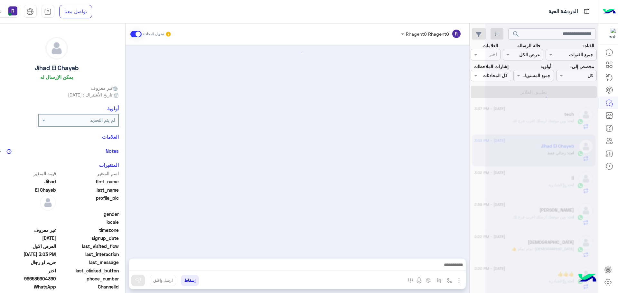
scroll to position [381, 0]
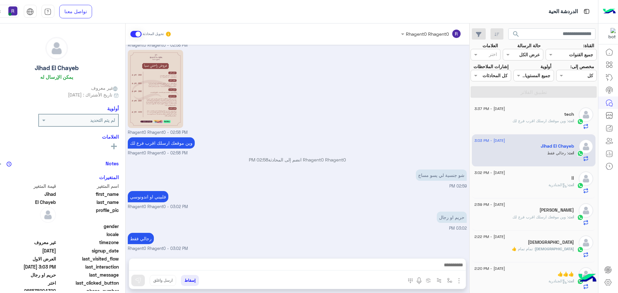
click at [526, 119] on span ": وين موقعك ارسلك اقرب فرع لك" at bounding box center [540, 120] width 56 height 5
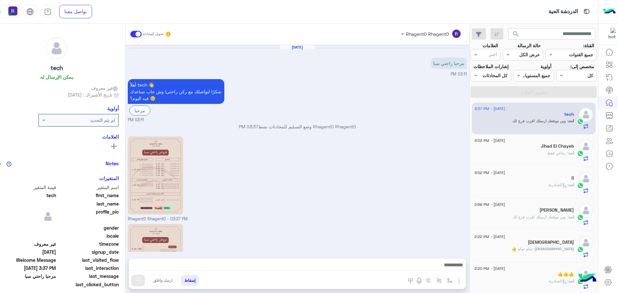
scroll to position [90, 0]
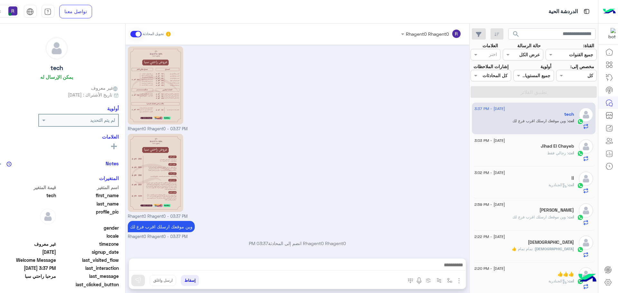
click at [528, 182] on div "انت : الجنادرية" at bounding box center [523, 187] width 99 height 11
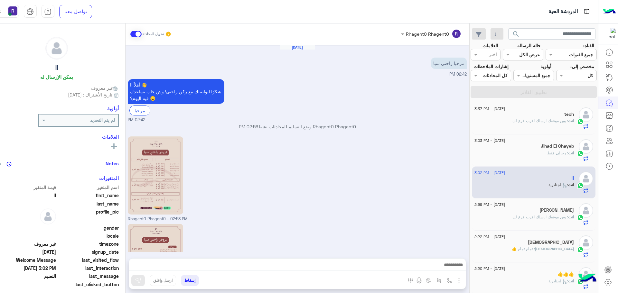
scroll to position [190, 0]
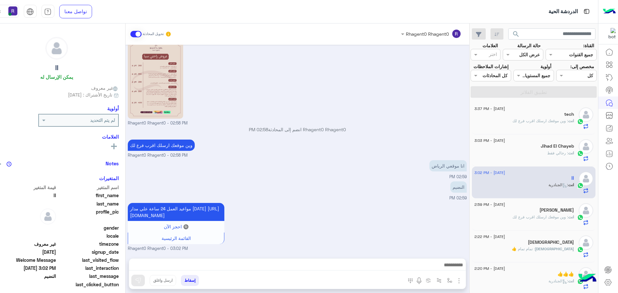
click at [519, 210] on div "[PERSON_NAME]" at bounding box center [523, 210] width 99 height 7
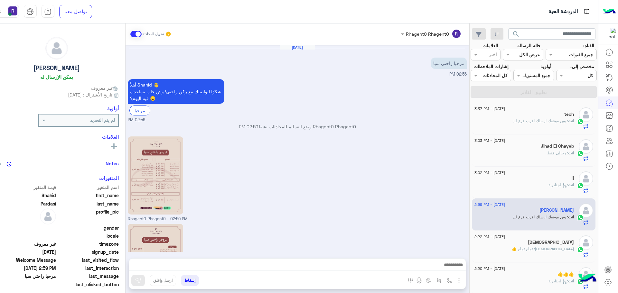
scroll to position [90, 0]
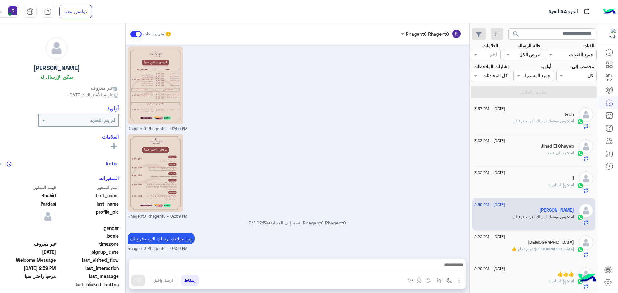
click at [520, 247] on div "[DEMOGRAPHIC_DATA] : تمام تمام 👍" at bounding box center [523, 251] width 99 height 11
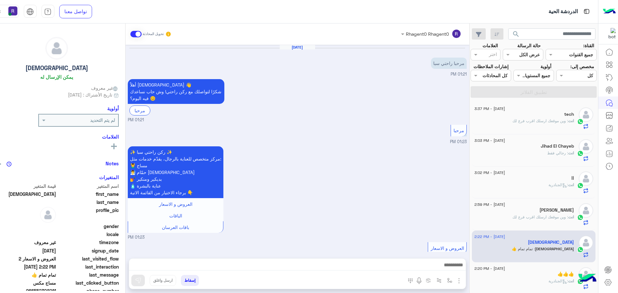
scroll to position [376, 0]
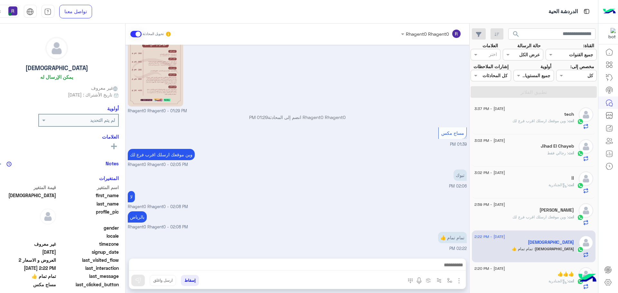
click at [518, 125] on div "انت : وين موقعك ارسلك اقرب فرع لك" at bounding box center [523, 123] width 99 height 11
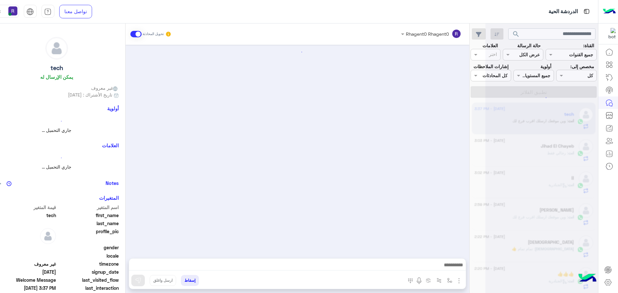
scroll to position [90, 0]
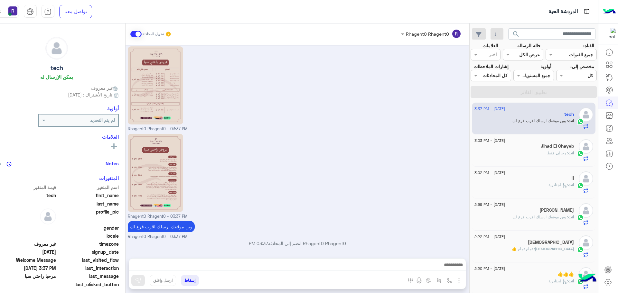
click at [531, 158] on div "انت : رجالي فقط" at bounding box center [523, 155] width 99 height 11
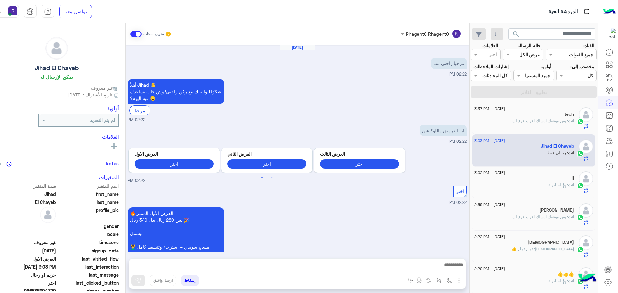
scroll to position [381, 0]
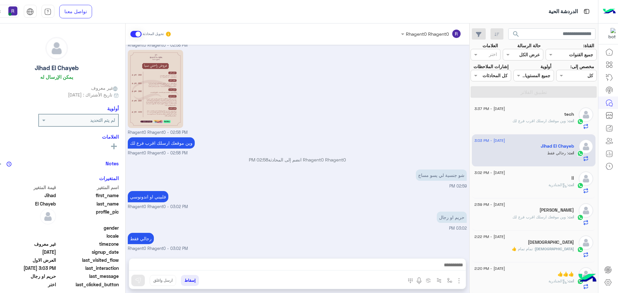
click at [524, 124] on div "انت : وين موقعك ارسلك اقرب فرع لك" at bounding box center [523, 123] width 99 height 11
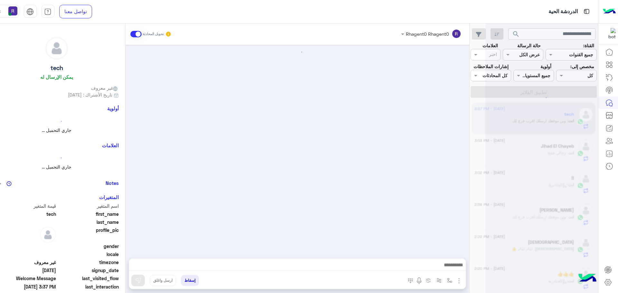
scroll to position [90, 0]
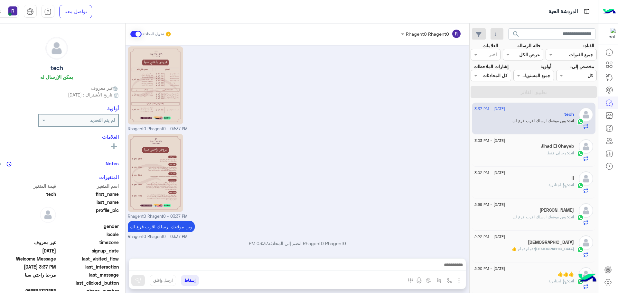
click at [525, 152] on div "انت : رجالي فقط" at bounding box center [523, 155] width 99 height 11
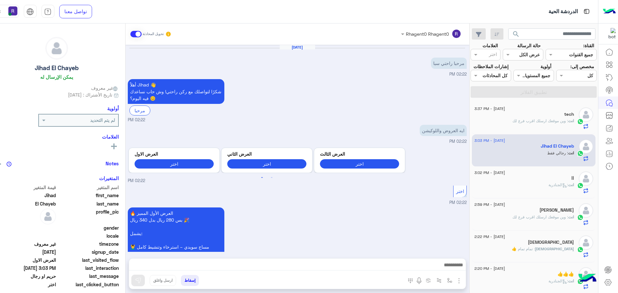
scroll to position [381, 0]
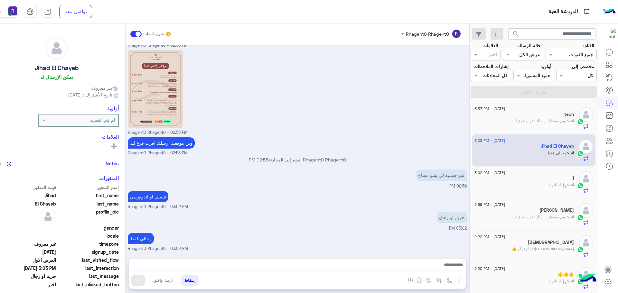
click at [516, 117] on div "tech" at bounding box center [523, 115] width 99 height 7
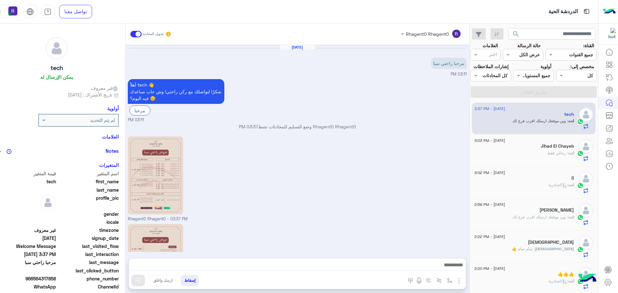
scroll to position [90, 0]
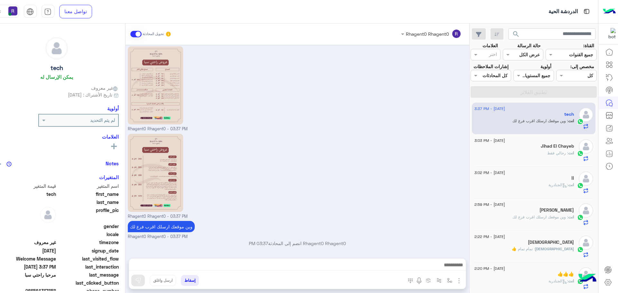
click at [537, 152] on div "انت : رجالي فقط" at bounding box center [523, 155] width 99 height 11
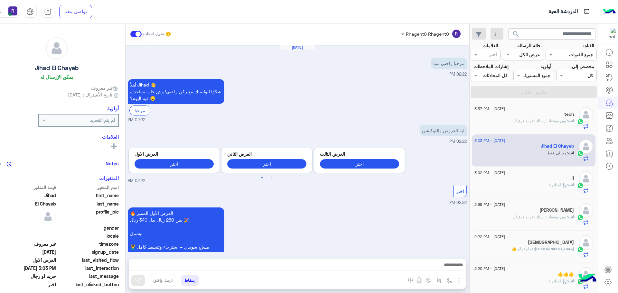
scroll to position [381, 0]
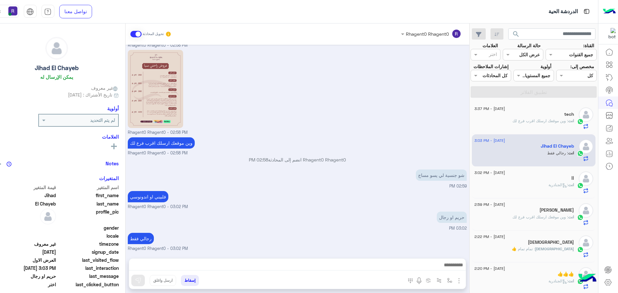
click at [526, 125] on div "انت : وين موقعك ارسلك اقرب فرع لك" at bounding box center [523, 123] width 99 height 11
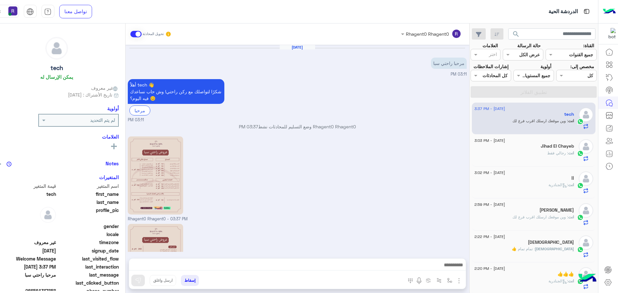
scroll to position [90, 0]
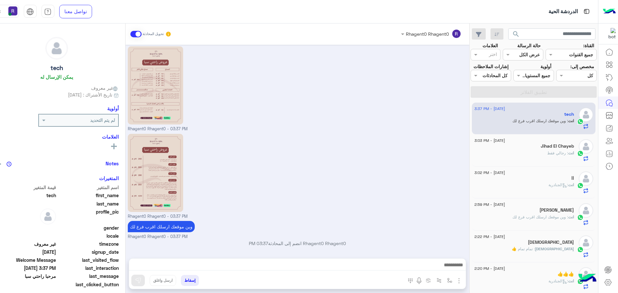
click at [542, 149] on h5 "Jihad El Chayeb" at bounding box center [556, 145] width 33 height 5
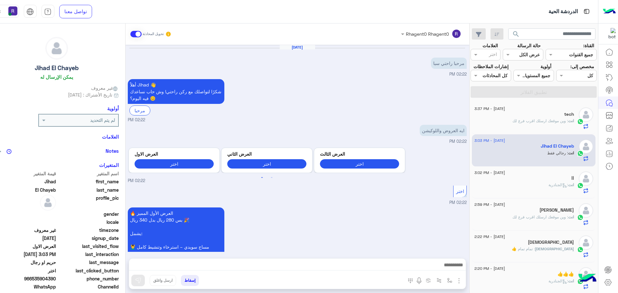
scroll to position [381, 0]
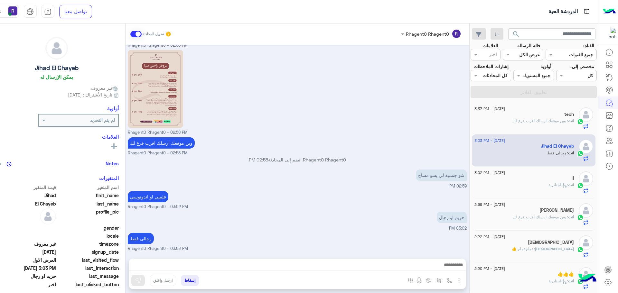
click at [549, 184] on span ": الجنادرية" at bounding box center [558, 184] width 20 height 5
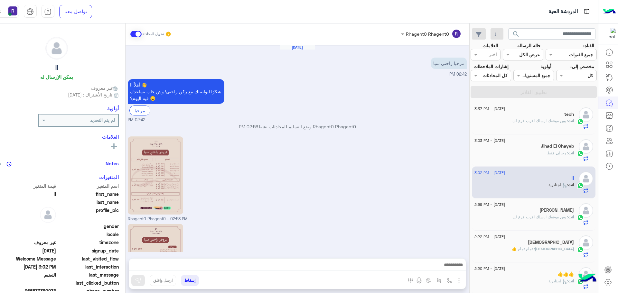
scroll to position [190, 0]
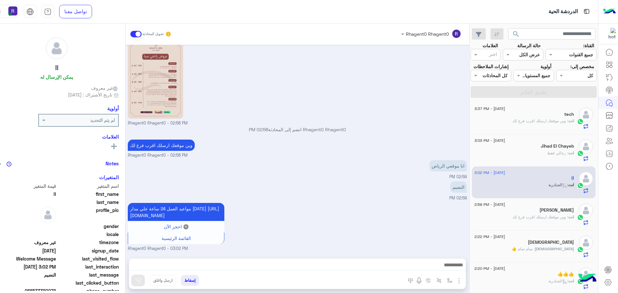
click at [551, 221] on div "انت : وين موقعك ارسلك اقرب فرع لك" at bounding box center [523, 219] width 99 height 11
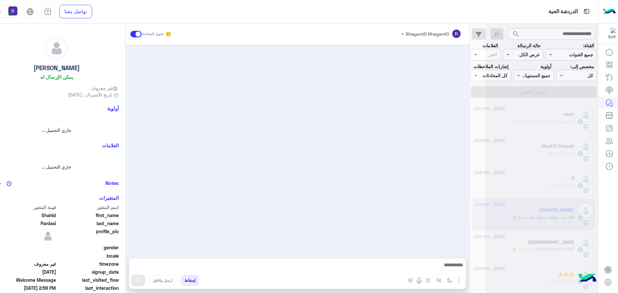
scroll to position [90, 0]
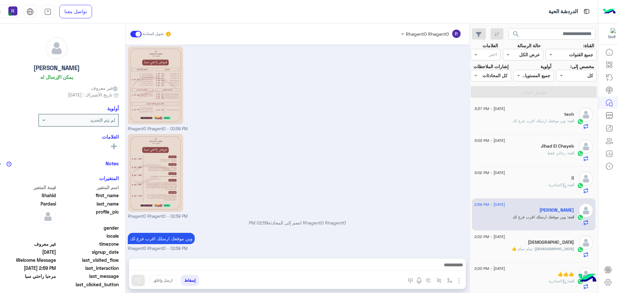
click at [558, 119] on span ": وين موقعك ارسلك اقرب فرع لك" at bounding box center [540, 120] width 56 height 5
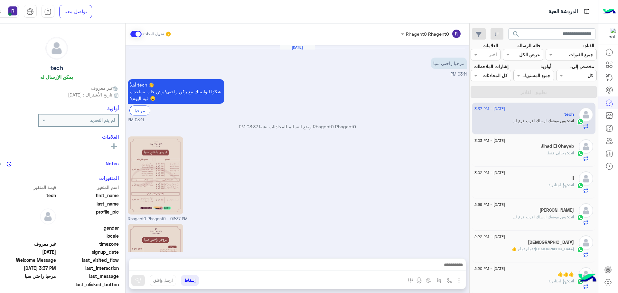
scroll to position [90, 0]
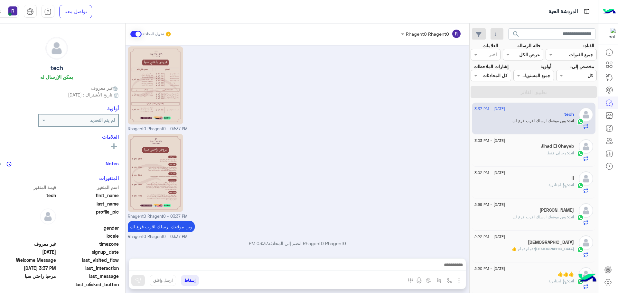
click at [570, 156] on p "انت : رجالي فقط" at bounding box center [560, 153] width 27 height 6
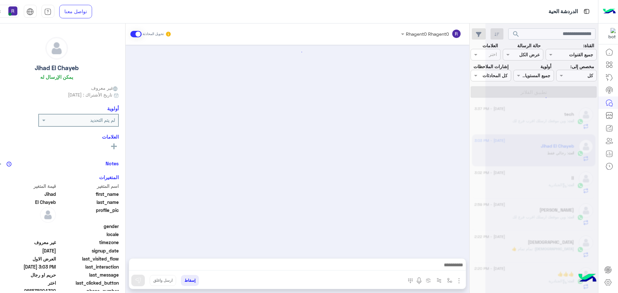
scroll to position [381, 0]
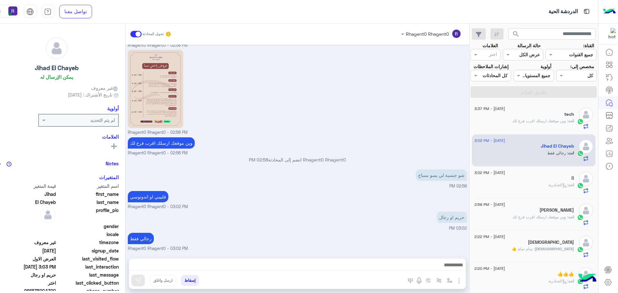
click at [527, 188] on div "انت : الجنادرية" at bounding box center [523, 187] width 99 height 11
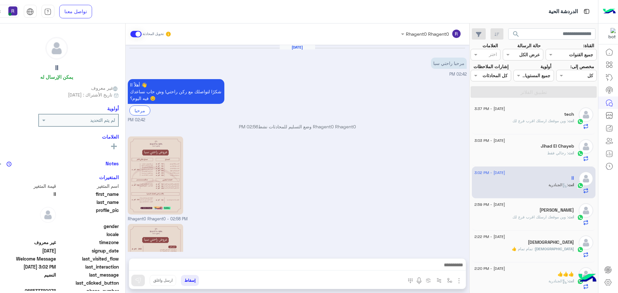
scroll to position [190, 0]
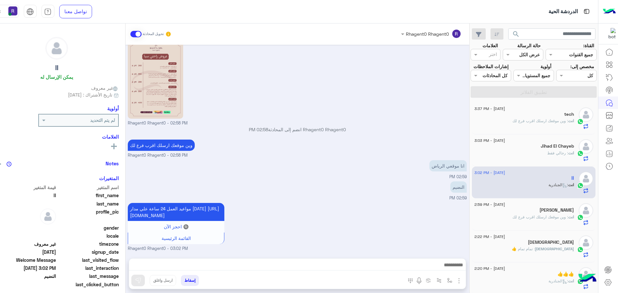
click at [535, 114] on div "tech" at bounding box center [523, 115] width 99 height 7
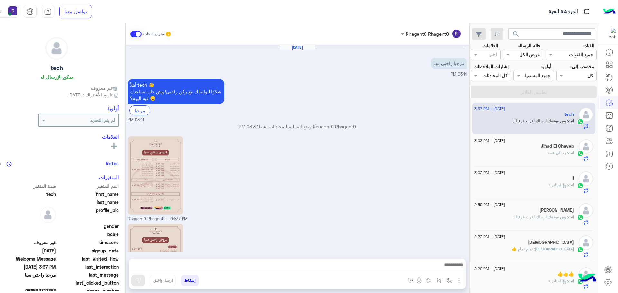
scroll to position [90, 0]
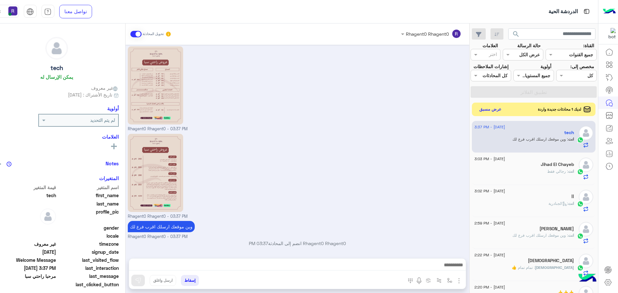
click at [476, 108] on button "عرض مسبق" at bounding box center [489, 109] width 27 height 9
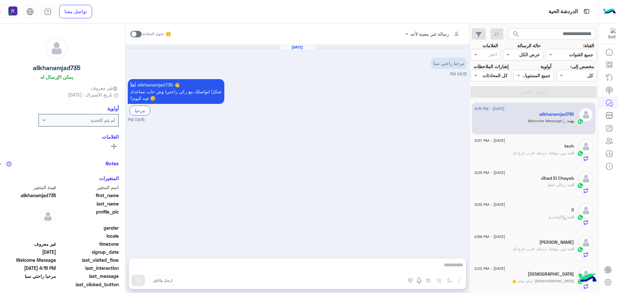
click at [130, 33] on span at bounding box center [135, 34] width 11 height 6
click at [455, 276] on button "button" at bounding box center [459, 280] width 8 height 9
click at [445, 265] on button "الصور" at bounding box center [448, 266] width 27 height 13
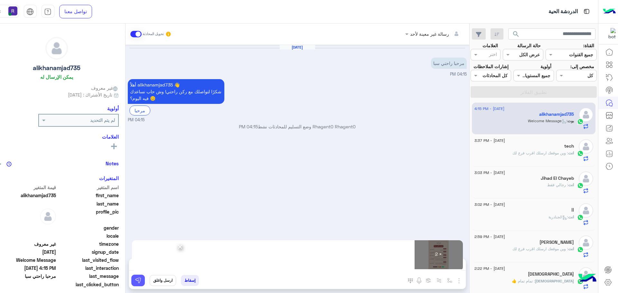
click at [135, 282] on img at bounding box center [138, 280] width 6 height 6
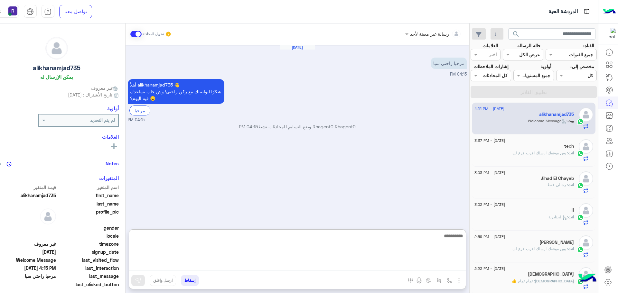
paste textarea "**********"
type textarea "**********"
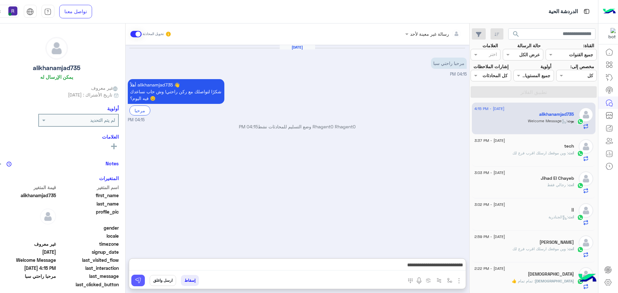
click at [131, 284] on button at bounding box center [138, 281] width 14 height 12
click at [529, 153] on span ": وين موقعك ارسلك اقرب فرع لك" at bounding box center [540, 153] width 56 height 5
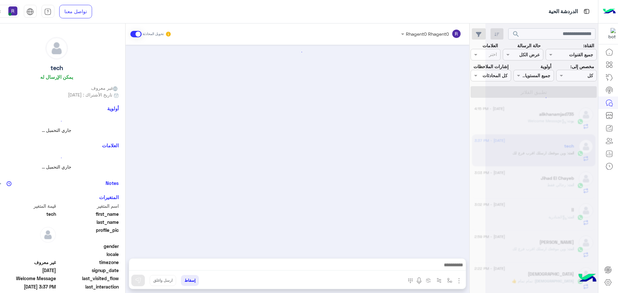
scroll to position [90, 0]
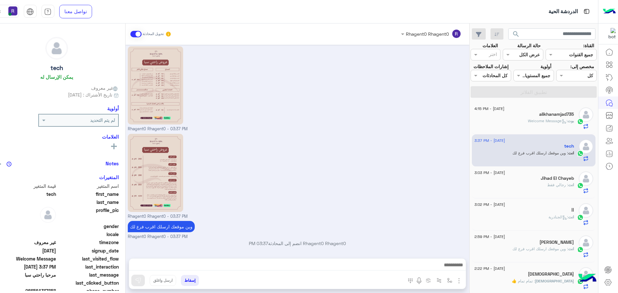
click at [530, 122] on span ": Welcome Message" at bounding box center [548, 120] width 40 height 5
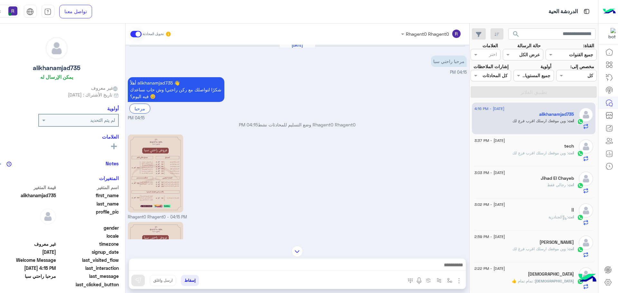
scroll to position [90, 0]
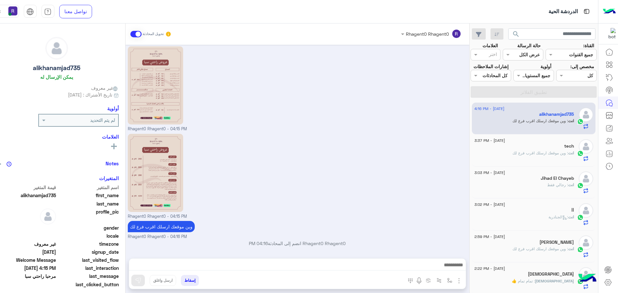
click at [541, 160] on div "انت : وين موقعك ارسلك اقرب فرع لك" at bounding box center [523, 155] width 99 height 11
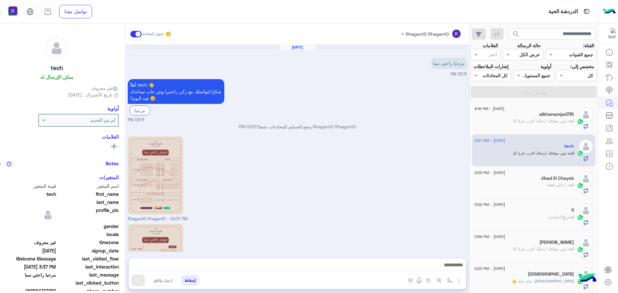
scroll to position [90, 0]
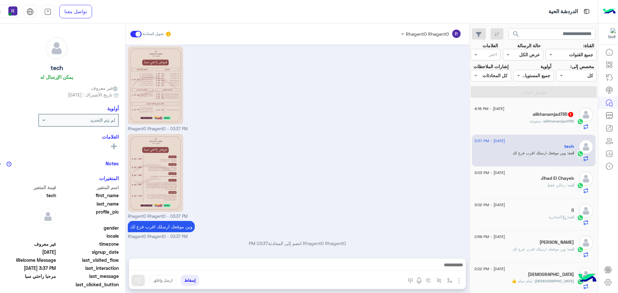
click at [536, 122] on span ": منفوحۀ" at bounding box center [537, 121] width 14 height 5
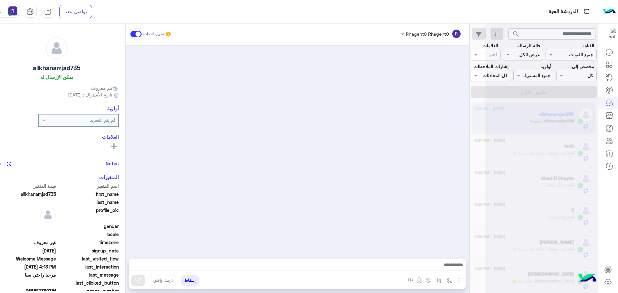
scroll to position [112, 0]
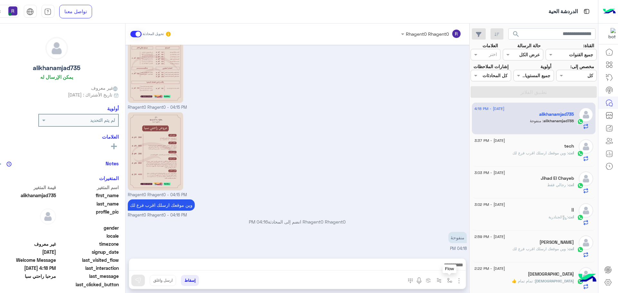
click at [447, 282] on img "button" at bounding box center [449, 280] width 5 height 5
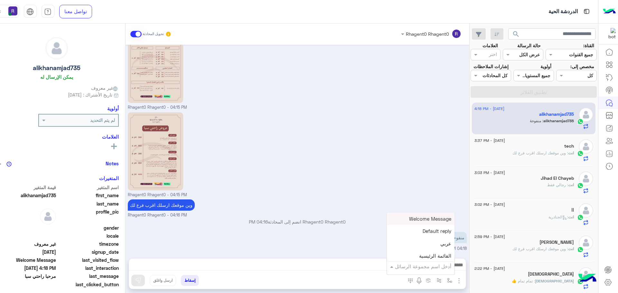
click at [438, 267] on input "text" at bounding box center [429, 266] width 43 height 7
click at [430, 229] on div "لبن" at bounding box center [421, 227] width 68 height 13
type textarea "***"
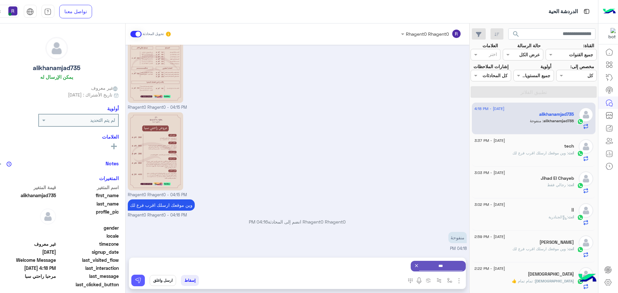
click at [135, 281] on img at bounding box center [138, 280] width 6 height 6
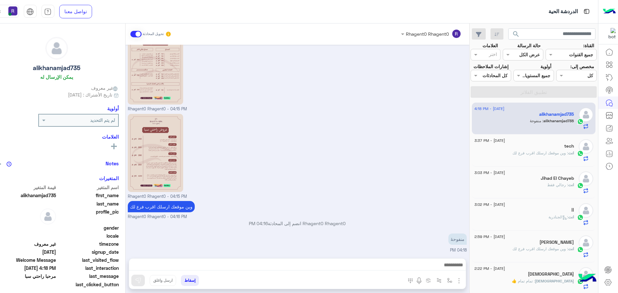
scroll to position [112, 0]
click at [444, 281] on button "button" at bounding box center [449, 280] width 11 height 11
click at [433, 266] on input "text" at bounding box center [429, 266] width 43 height 7
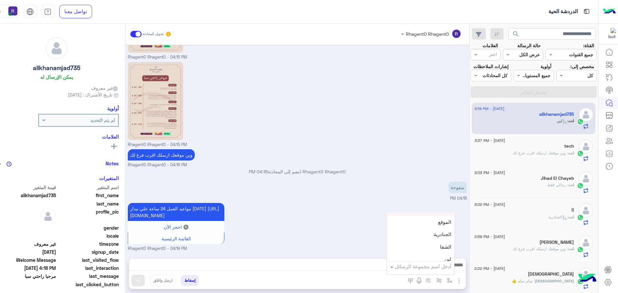
scroll to position [418, 0]
click at [433, 235] on span "الجنادرية" at bounding box center [442, 234] width 18 height 6
type textarea "*********"
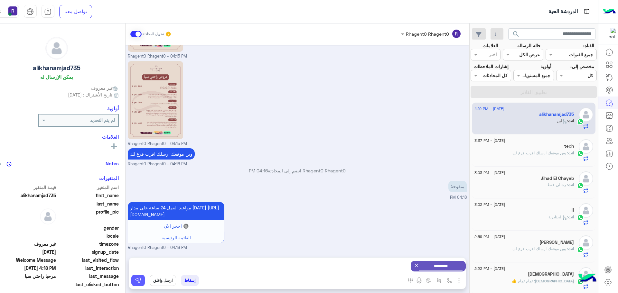
click at [135, 282] on img at bounding box center [138, 280] width 6 height 6
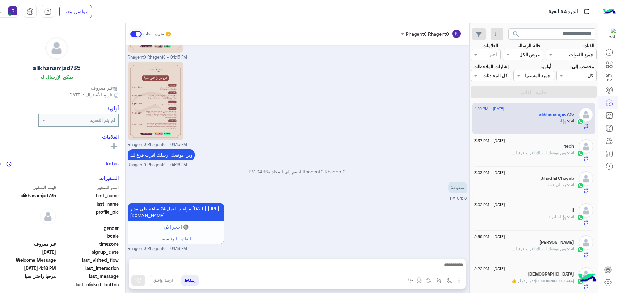
scroll to position [169, 0]
click at [554, 177] on h5 "Jihad El Chayeb" at bounding box center [556, 178] width 33 height 5
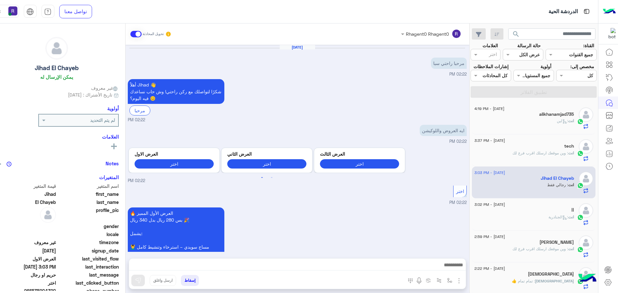
scroll to position [381, 0]
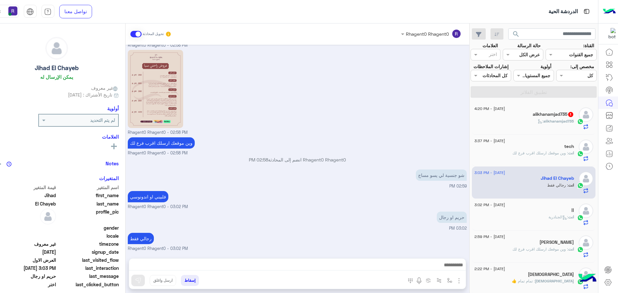
click at [530, 121] on div "alikhanamjad735 :" at bounding box center [523, 123] width 99 height 11
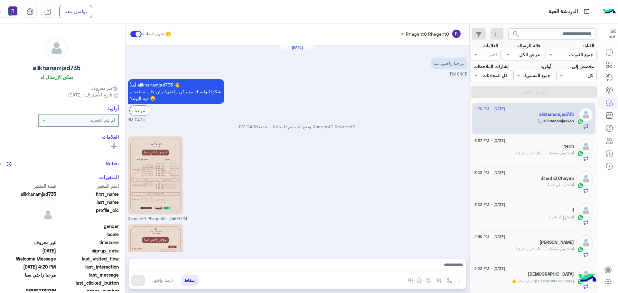
scroll to position [248, 0]
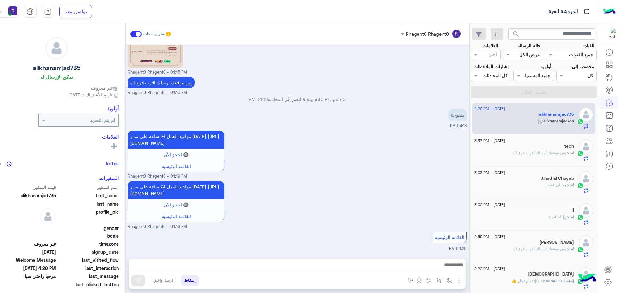
click at [529, 156] on div "انت : وين موقعك ارسلك اقرب فرع لك" at bounding box center [523, 155] width 99 height 11
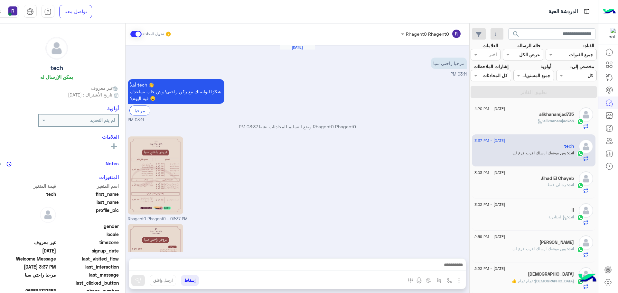
scroll to position [90, 0]
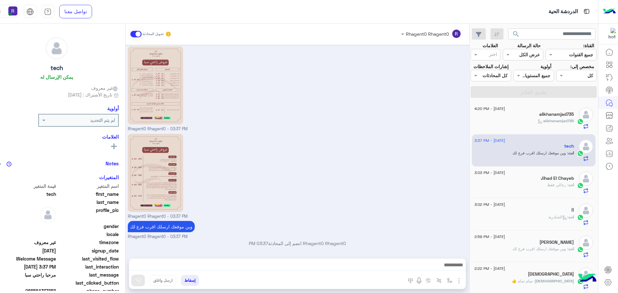
click at [554, 181] on h5 "Jihad El Chayeb" at bounding box center [556, 178] width 33 height 5
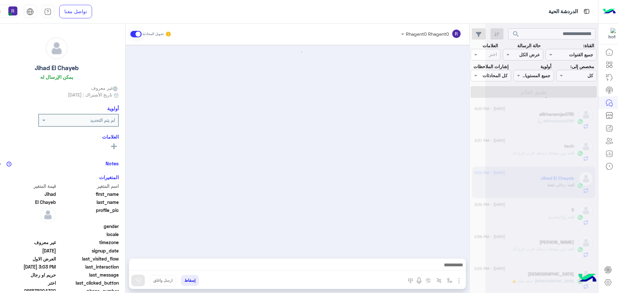
scroll to position [381, 0]
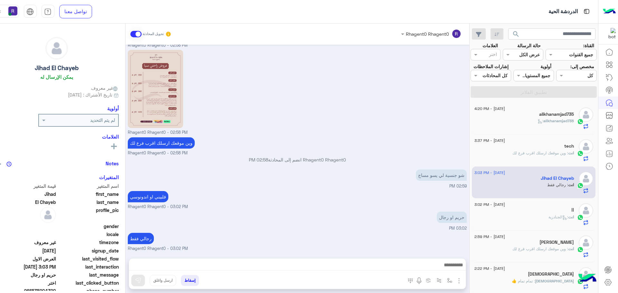
click at [539, 216] on div "انت : الجنادرية" at bounding box center [523, 219] width 99 height 11
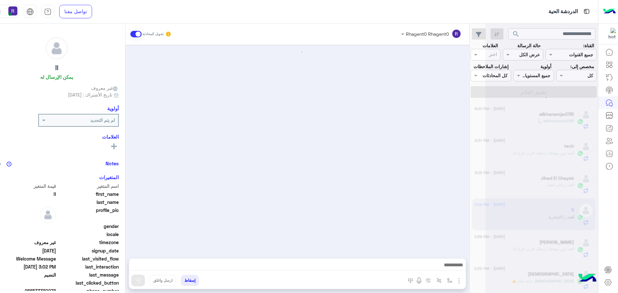
scroll to position [190, 0]
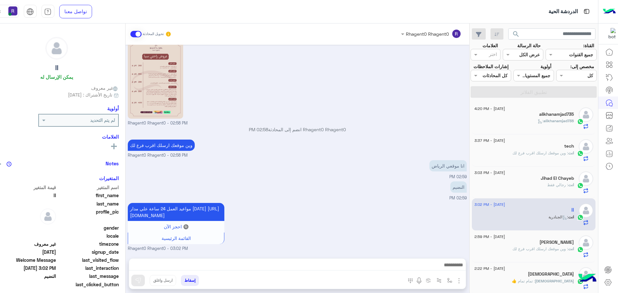
click at [540, 151] on span ": وين موقعك ارسلك اقرب فرع لك" at bounding box center [540, 153] width 56 height 5
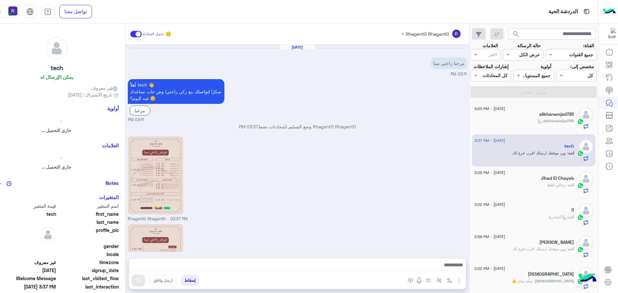
scroll to position [90, 0]
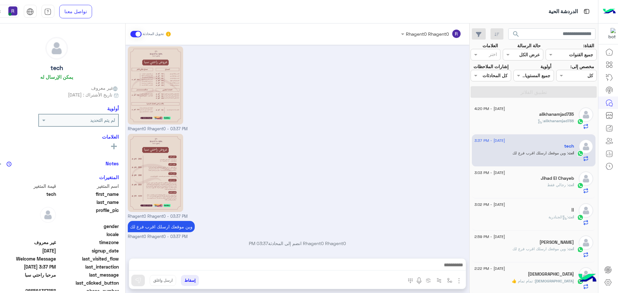
click at [553, 122] on span "alikhanamjad735" at bounding box center [558, 120] width 31 height 5
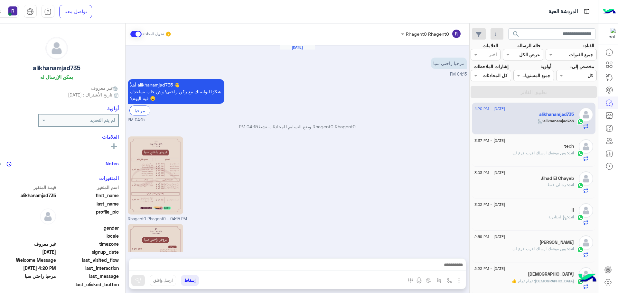
scroll to position [248, 0]
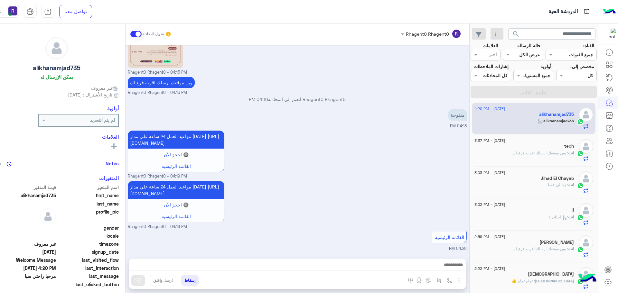
click at [518, 150] on p "انت : وين موقعك ارسلك اقرب فرع لك" at bounding box center [542, 153] width 61 height 6
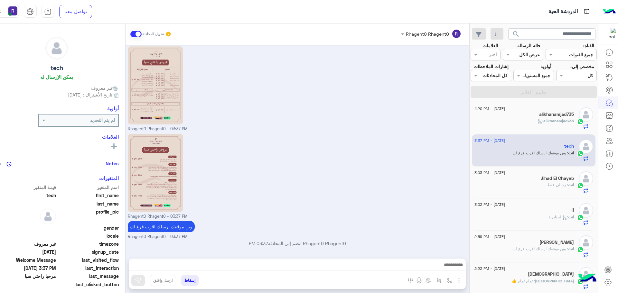
scroll to position [90, 0]
click at [524, 186] on div "انت : رجالي فقط" at bounding box center [523, 187] width 99 height 11
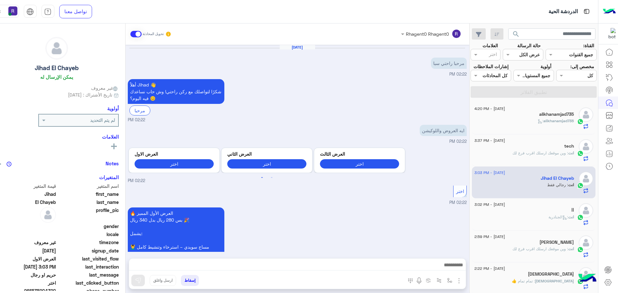
scroll to position [381, 0]
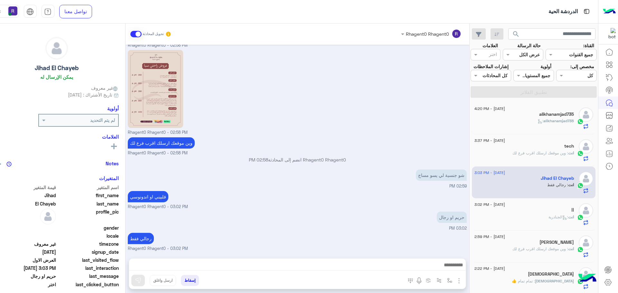
click at [527, 215] on div "انت : الجنادرية" at bounding box center [523, 219] width 99 height 11
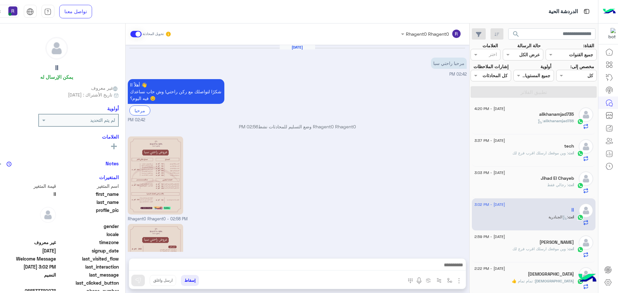
scroll to position [190, 0]
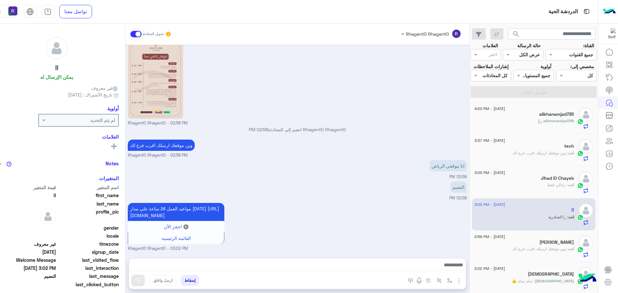
click at [533, 244] on div "[PERSON_NAME]" at bounding box center [523, 243] width 99 height 7
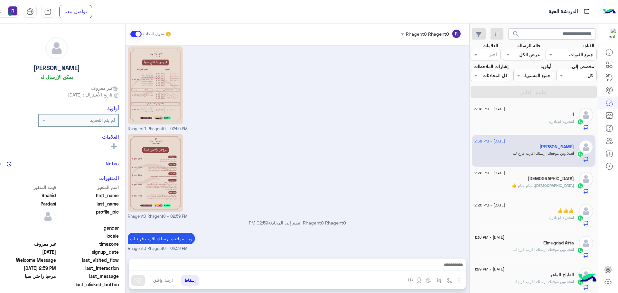
scroll to position [97, 0]
click at [530, 184] on div "[DEMOGRAPHIC_DATA] : تمام تمام 👍" at bounding box center [523, 187] width 99 height 11
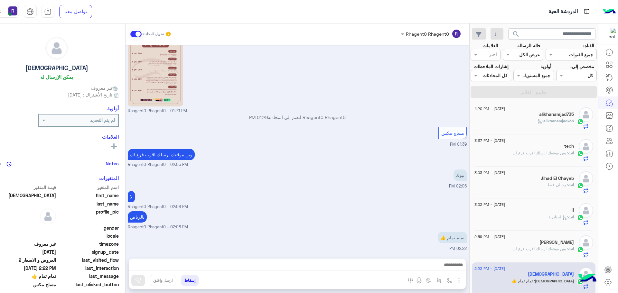
click at [527, 123] on div "alikhanamjad735 :" at bounding box center [523, 123] width 99 height 11
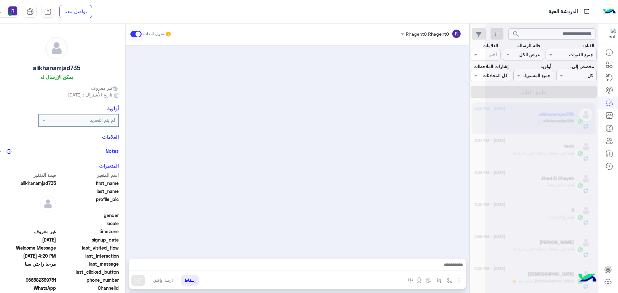
scroll to position [248, 0]
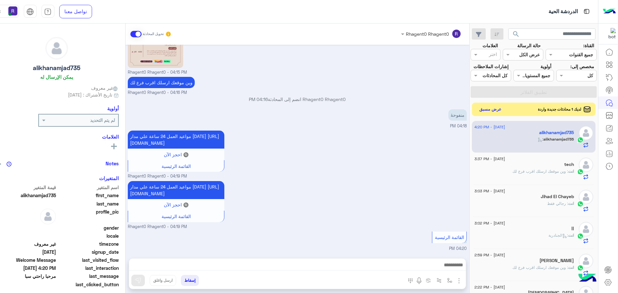
click at [488, 111] on button "عرض مسبق" at bounding box center [489, 109] width 27 height 9
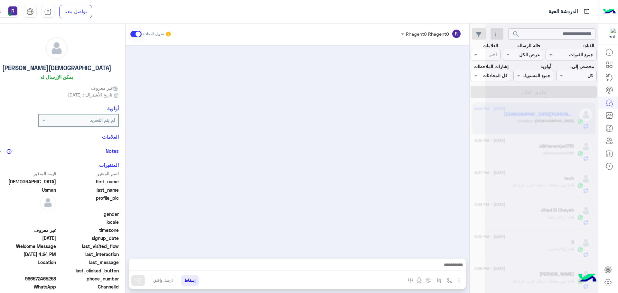
scroll to position [91, 0]
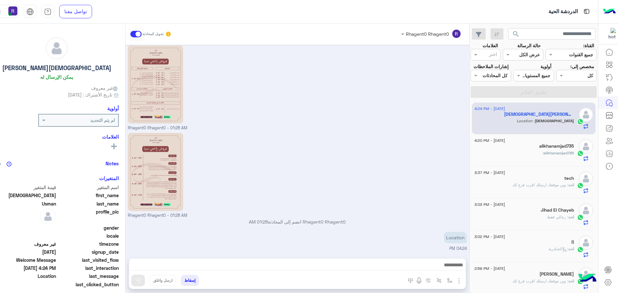
click at [520, 146] on div "alikhanamjad735" at bounding box center [523, 146] width 99 height 7
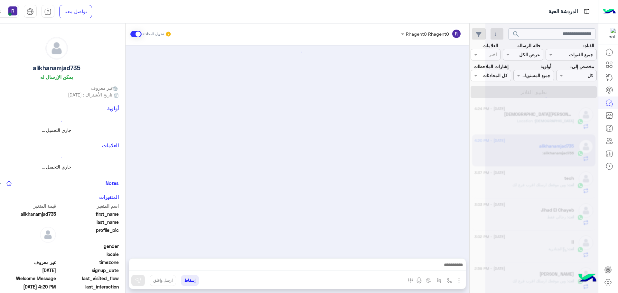
scroll to position [248, 0]
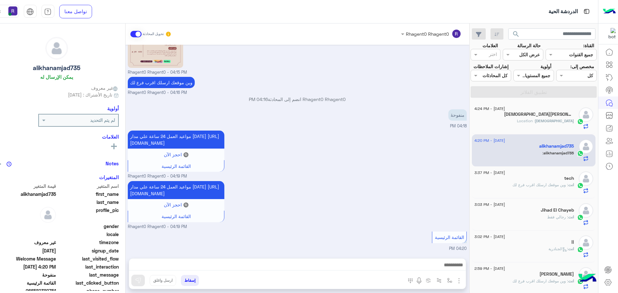
click at [549, 184] on span ": وين موقعك ارسلك اقرب فرع لك" at bounding box center [540, 184] width 56 height 5
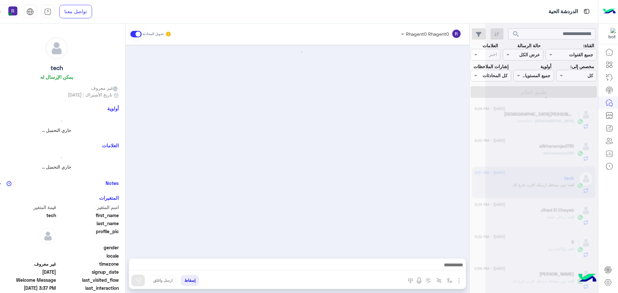
scroll to position [90, 0]
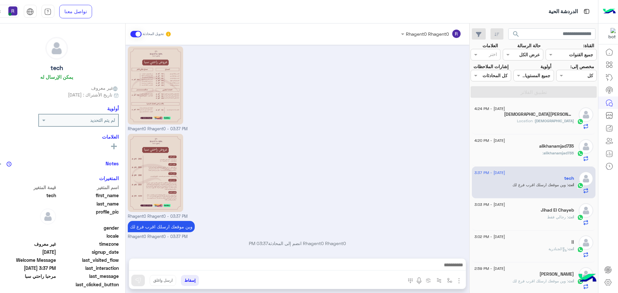
click at [521, 122] on div "[DEMOGRAPHIC_DATA] : Location" at bounding box center [523, 123] width 99 height 11
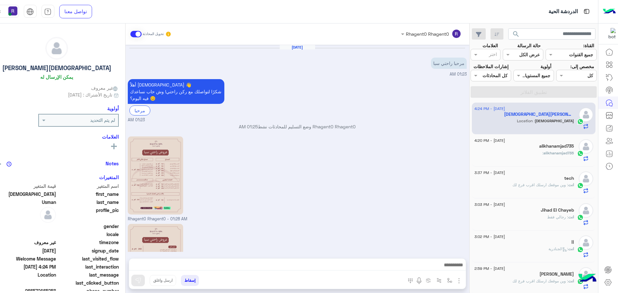
scroll to position [91, 0]
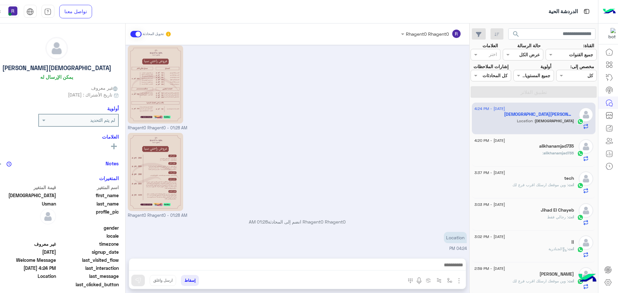
click at [527, 214] on div "انت : رجالي فقط" at bounding box center [523, 219] width 99 height 11
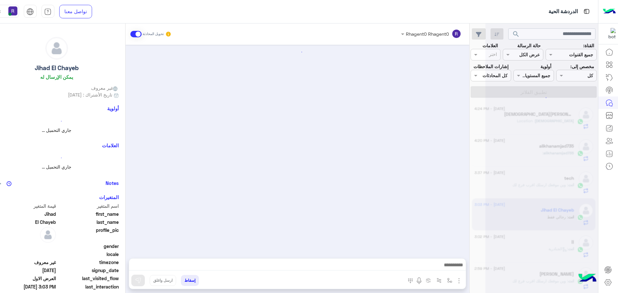
scroll to position [381, 0]
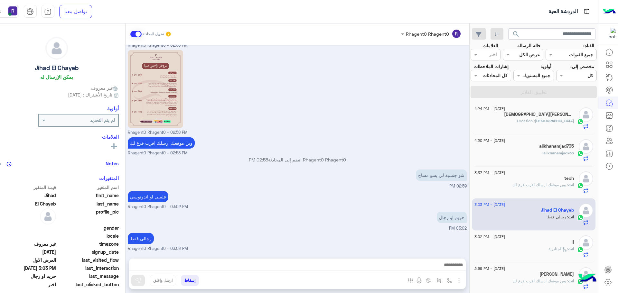
click at [533, 116] on h5 "[DEMOGRAPHIC_DATA][PERSON_NAME]" at bounding box center [538, 114] width 69 height 5
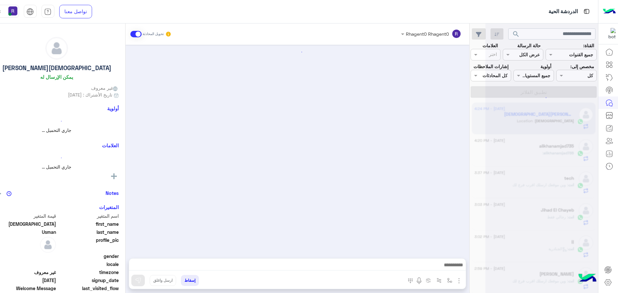
scroll to position [91, 0]
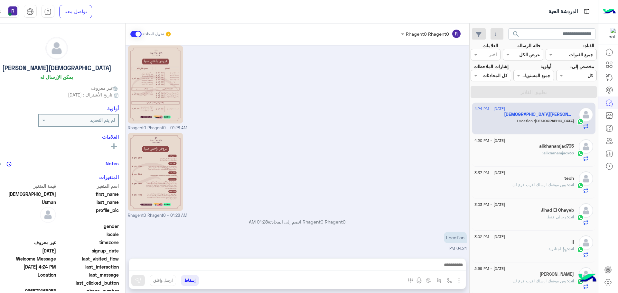
click at [498, 147] on div "alikhanamjad735" at bounding box center [523, 146] width 99 height 7
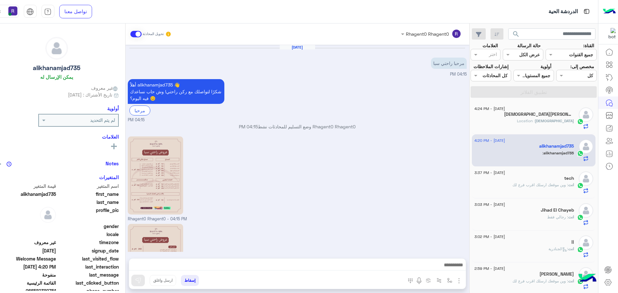
scroll to position [248, 0]
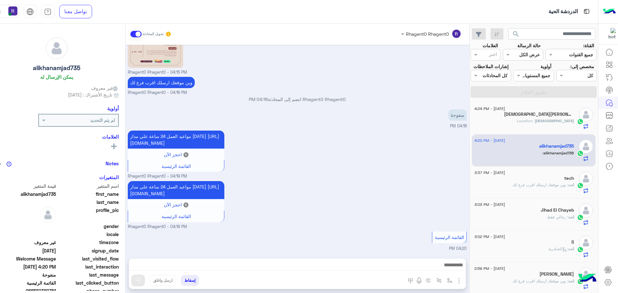
click at [502, 177] on div "tech" at bounding box center [523, 179] width 99 height 7
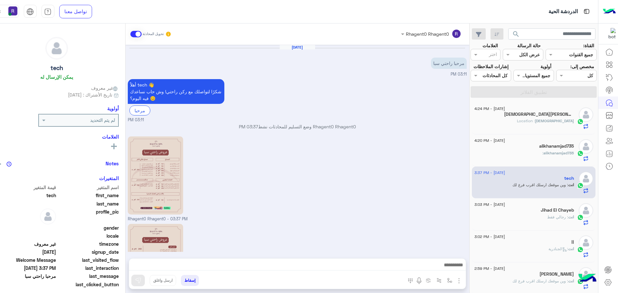
scroll to position [90, 0]
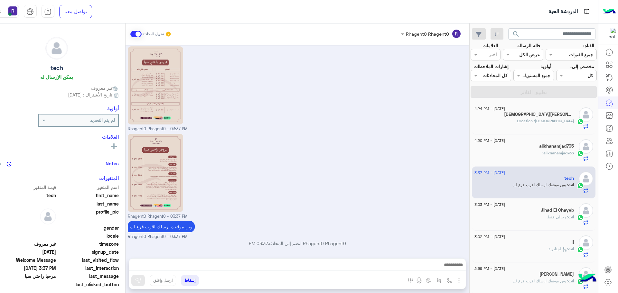
click at [538, 120] on span "[DEMOGRAPHIC_DATA]" at bounding box center [554, 120] width 39 height 5
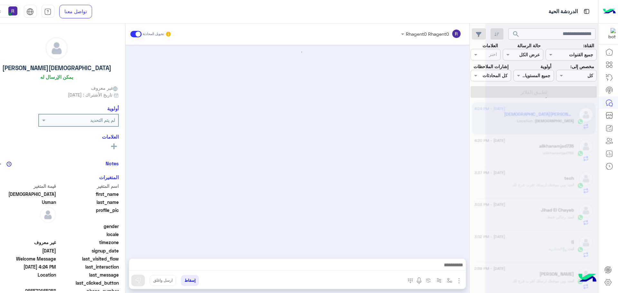
scroll to position [91, 0]
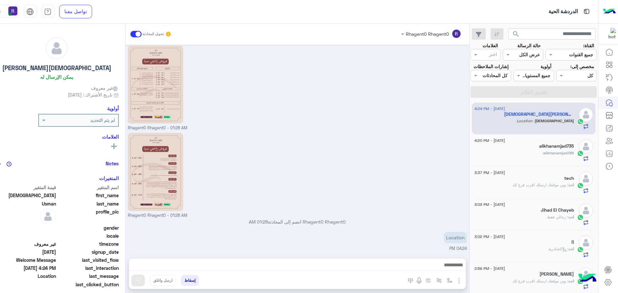
click at [548, 151] on span "alikhanamjad735" at bounding box center [558, 153] width 31 height 5
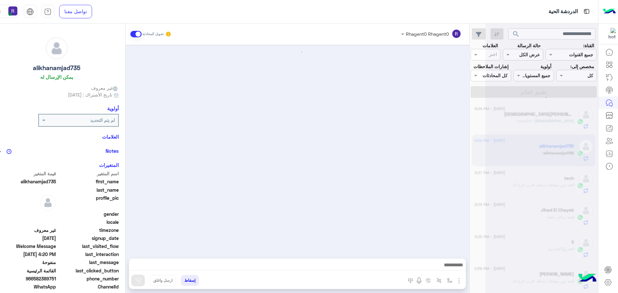
scroll to position [248, 0]
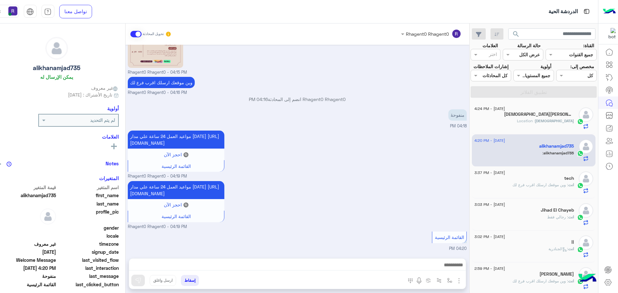
click at [524, 120] on div "[DEMOGRAPHIC_DATA] : Location" at bounding box center [523, 123] width 99 height 11
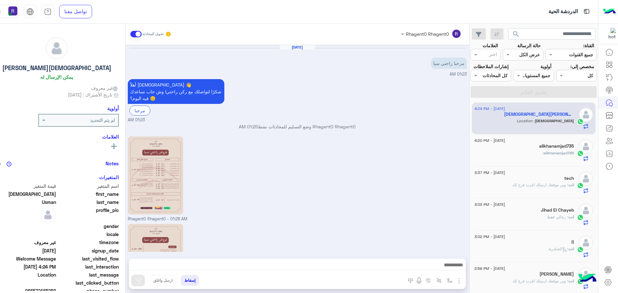
scroll to position [91, 0]
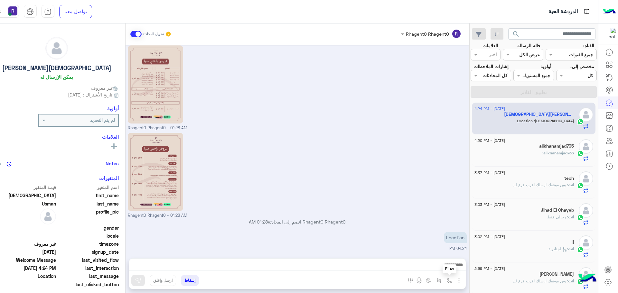
click at [447, 280] on img "button" at bounding box center [449, 280] width 5 height 5
click at [406, 226] on div "Rhagent0 Rhagent0 انضم إلى المحادثة 01:28 AM" at bounding box center [297, 224] width 339 height 12
click at [513, 150] on div "alikhanamjad735 :" at bounding box center [523, 155] width 99 height 11
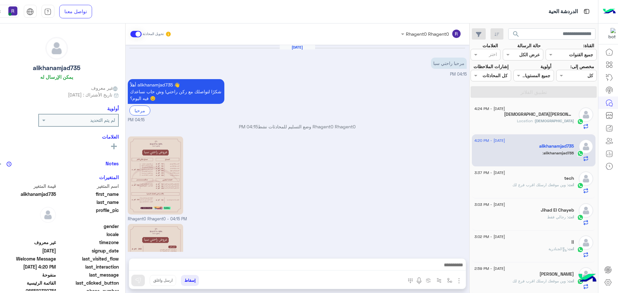
scroll to position [248, 0]
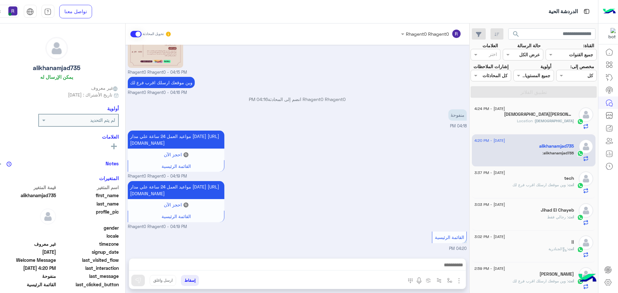
click at [517, 130] on div "[DATE] - 4:24 PM [DEMOGRAPHIC_DATA][PERSON_NAME] : Location" at bounding box center [534, 119] width 124 height 32
click at [510, 123] on div "[DEMOGRAPHIC_DATA] : Location" at bounding box center [523, 123] width 99 height 11
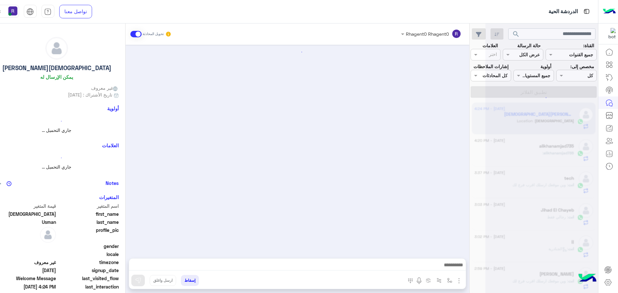
scroll to position [91, 0]
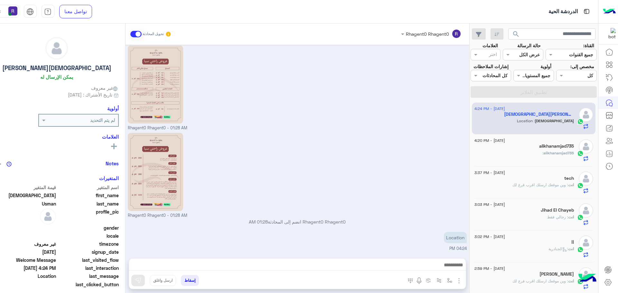
click at [534, 154] on div "alikhanamjad735 :" at bounding box center [523, 155] width 99 height 11
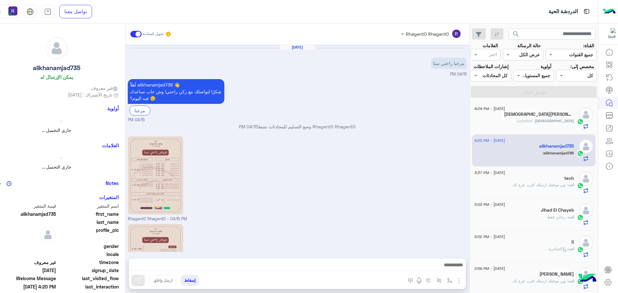
scroll to position [248, 0]
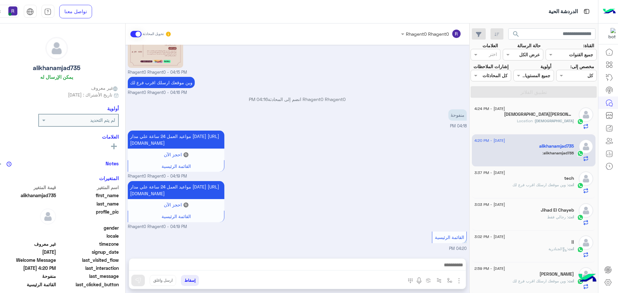
click at [513, 112] on div "[DEMOGRAPHIC_DATA][PERSON_NAME]" at bounding box center [523, 115] width 99 height 7
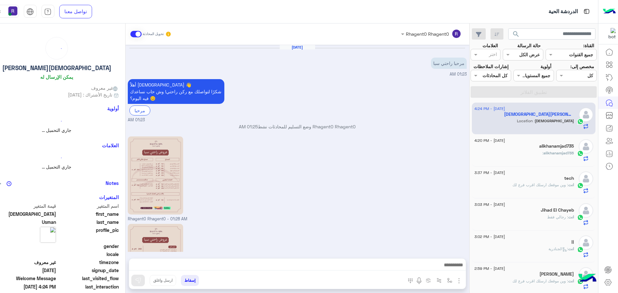
scroll to position [91, 0]
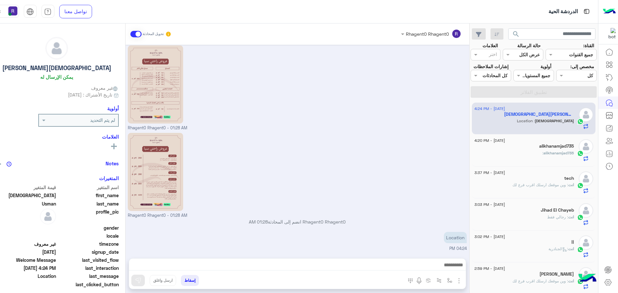
click at [513, 189] on div "انت : وين موقعك ارسلك اقرب فرع لك" at bounding box center [523, 187] width 99 height 11
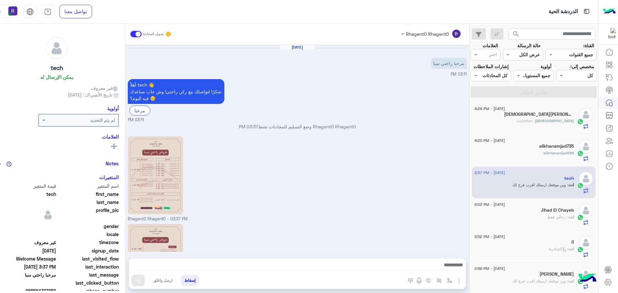
scroll to position [90, 0]
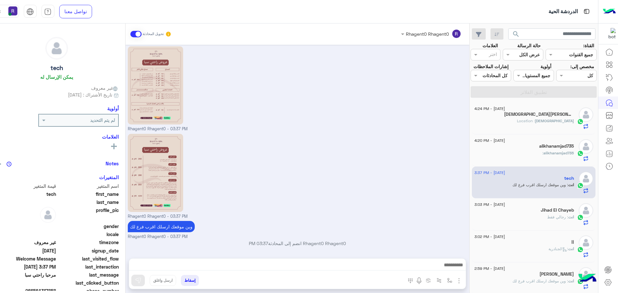
click at [519, 218] on div "انت : رجالي فقط" at bounding box center [523, 219] width 99 height 11
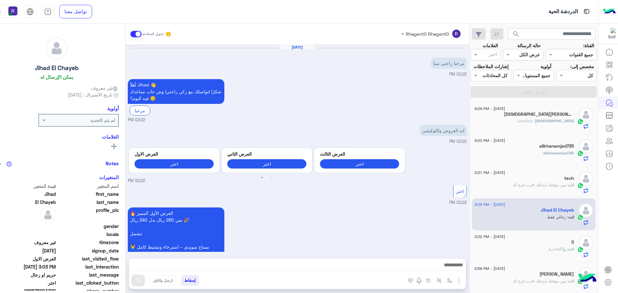
scroll to position [381, 0]
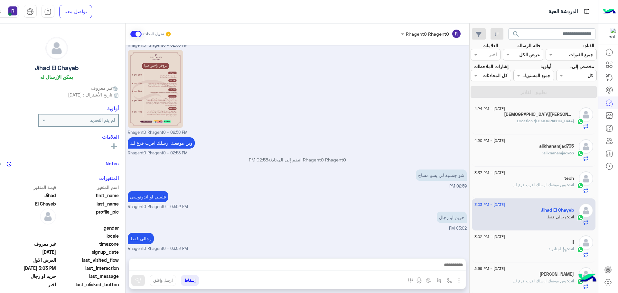
click at [519, 241] on div "اا" at bounding box center [523, 243] width 99 height 7
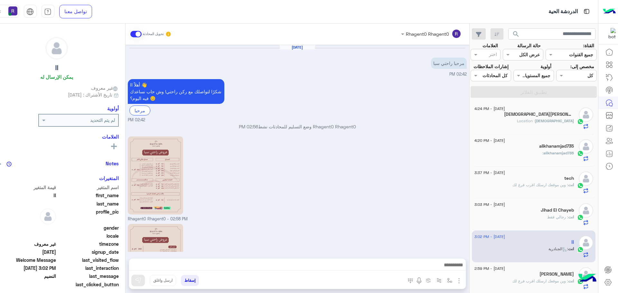
scroll to position [190, 0]
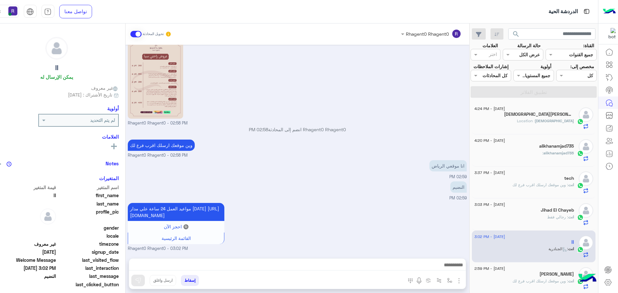
click at [529, 121] on div "[DEMOGRAPHIC_DATA] : Location" at bounding box center [523, 123] width 99 height 11
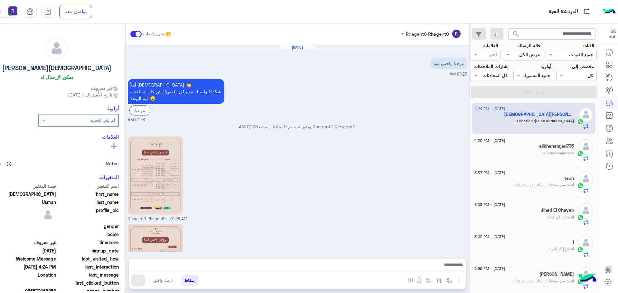
scroll to position [91, 0]
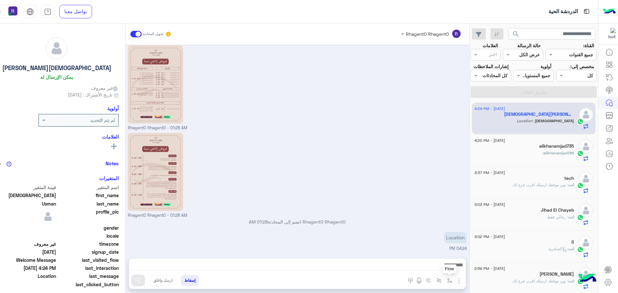
click at [447, 281] on img "button" at bounding box center [449, 280] width 5 height 5
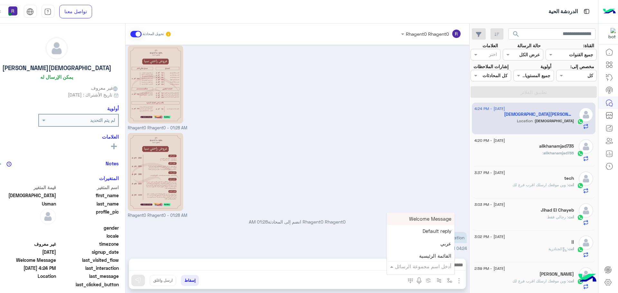
click at [438, 266] on input "text" at bounding box center [429, 266] width 43 height 7
click at [425, 233] on div "الجنادرية" at bounding box center [421, 234] width 68 height 13
type textarea "*********"
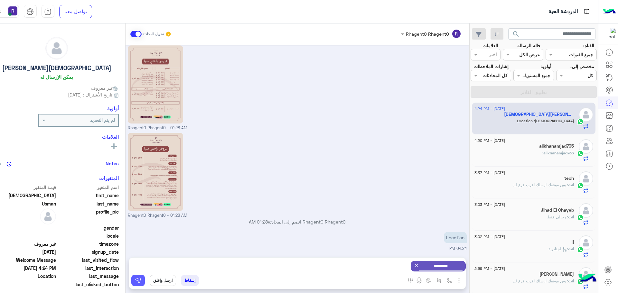
click at [135, 279] on img at bounding box center [138, 280] width 6 height 6
click at [447, 281] on img "button" at bounding box center [449, 280] width 5 height 5
click at [435, 267] on input "text" at bounding box center [429, 266] width 43 height 7
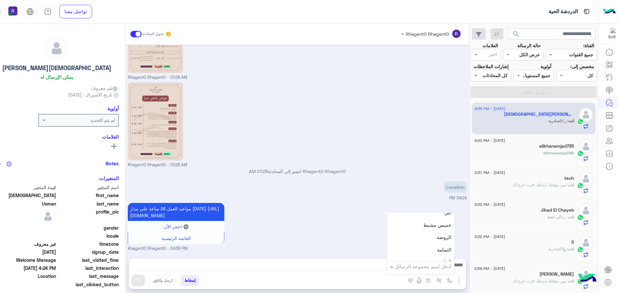
scroll to position [450, 0]
click at [429, 226] on div "لبن" at bounding box center [421, 227] width 68 height 13
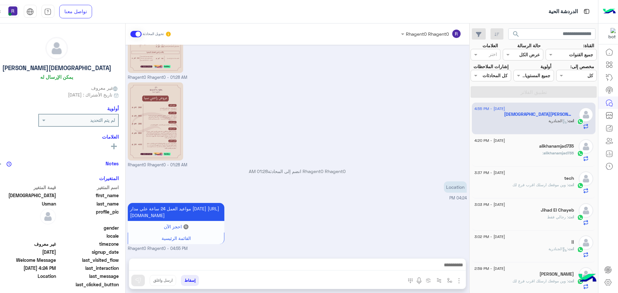
type textarea "***"
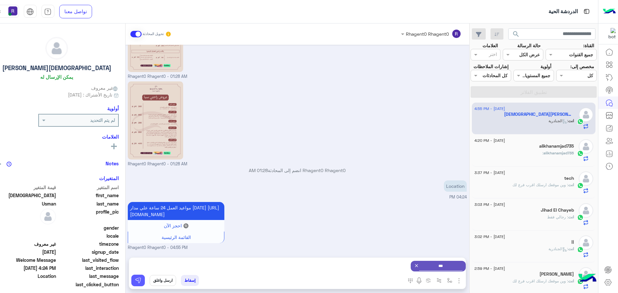
click at [135, 277] on button at bounding box center [138, 281] width 14 height 12
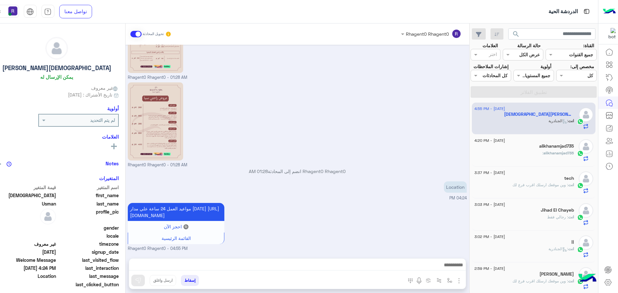
scroll to position [148, 0]
click at [548, 147] on h5 "alikhanamjad735" at bounding box center [556, 145] width 35 height 5
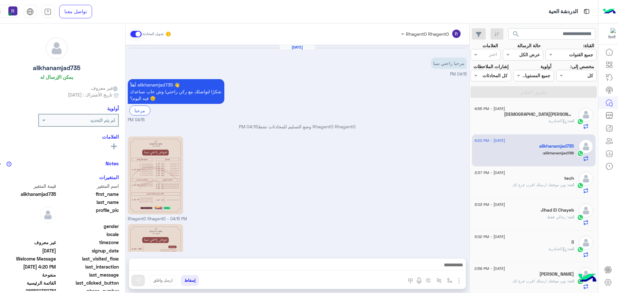
scroll to position [248, 0]
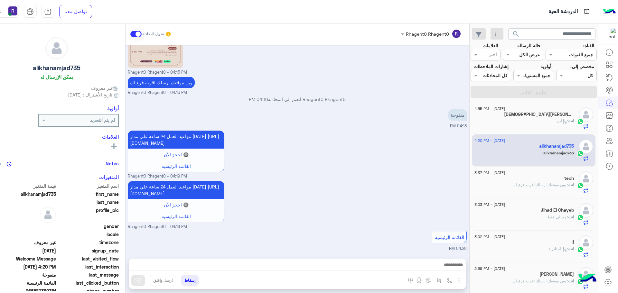
click at [544, 120] on div "انت : لبن" at bounding box center [523, 123] width 99 height 11
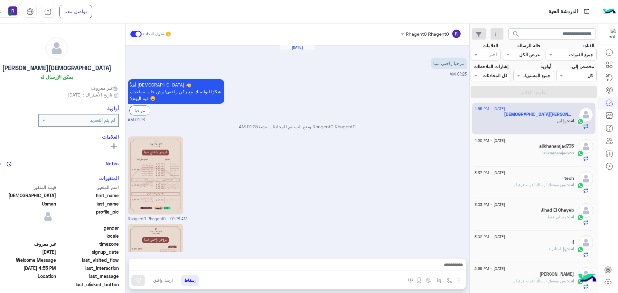
scroll to position [205, 0]
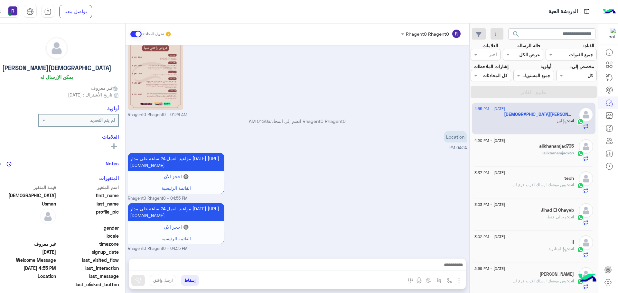
click at [515, 155] on div "alikhanamjad735 :" at bounding box center [523, 155] width 99 height 11
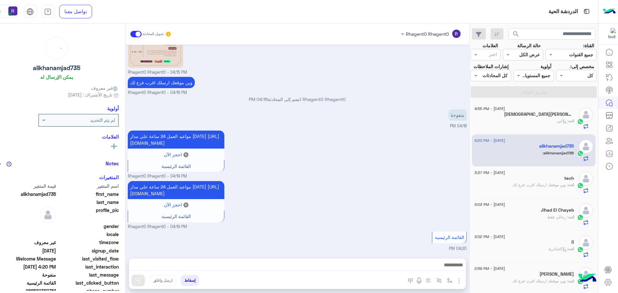
scroll to position [248, 0]
click at [549, 187] on span ": وين موقعك ارسلك اقرب فرع لك" at bounding box center [540, 184] width 56 height 5
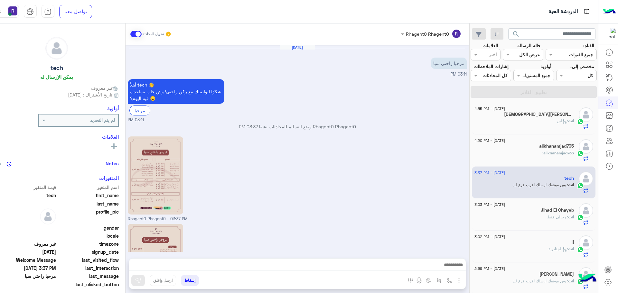
scroll to position [90, 0]
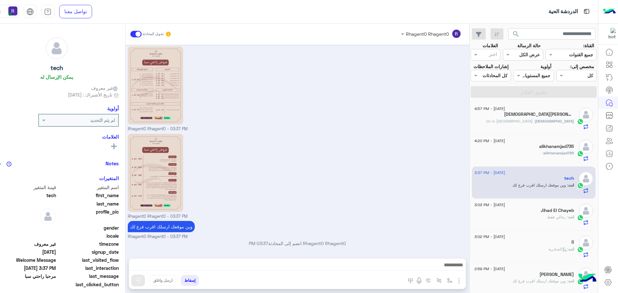
click at [520, 127] on div "[DEMOGRAPHIC_DATA] : Im in jaddah" at bounding box center [523, 123] width 99 height 11
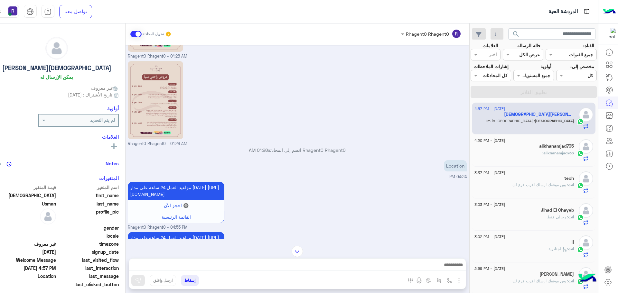
scroll to position [227, 0]
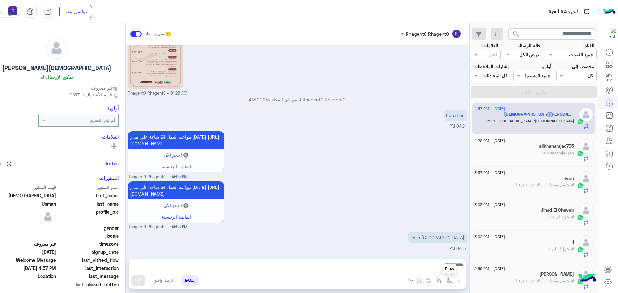
click at [444, 277] on button "button" at bounding box center [449, 280] width 11 height 11
click at [414, 242] on div "Im in [GEOGRAPHIC_DATA]" at bounding box center [418, 237] width 95 height 11
click at [447, 282] on img "button" at bounding box center [449, 280] width 5 height 5
click at [406, 230] on div "Im in [GEOGRAPHIC_DATA]" at bounding box center [418, 237] width 95 height 14
click at [455, 282] on img "button" at bounding box center [459, 281] width 8 height 8
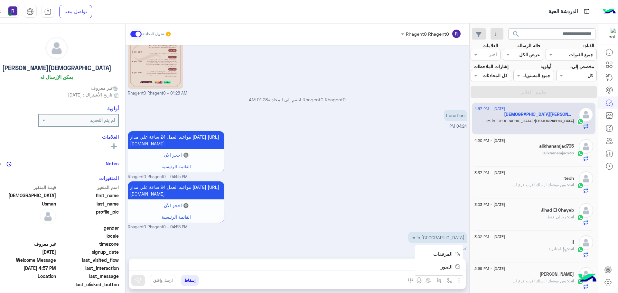
click at [380, 213] on div "مواعيد العمل 24 ساعة علي مدار [DATE] [URL][DOMAIN_NAME] 🔘 احجز الآن القائمة الر…" at bounding box center [297, 205] width 339 height 51
click at [498, 148] on div "alikhanamjad735" at bounding box center [523, 146] width 99 height 7
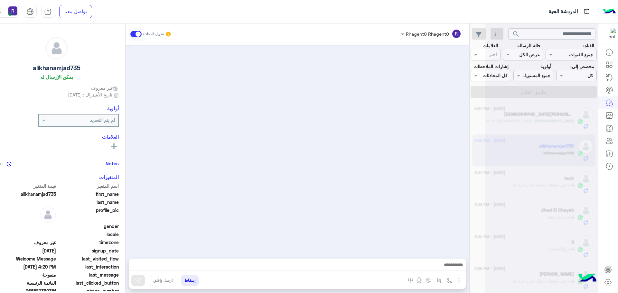
scroll to position [248, 0]
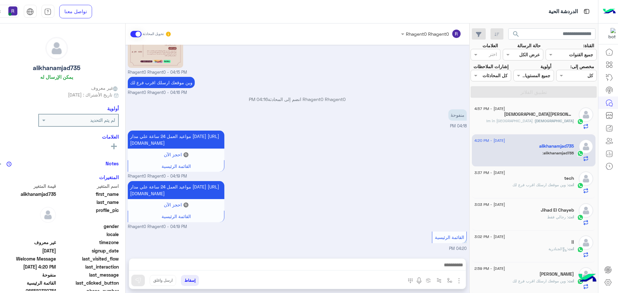
click at [517, 182] on div "tech" at bounding box center [523, 179] width 99 height 7
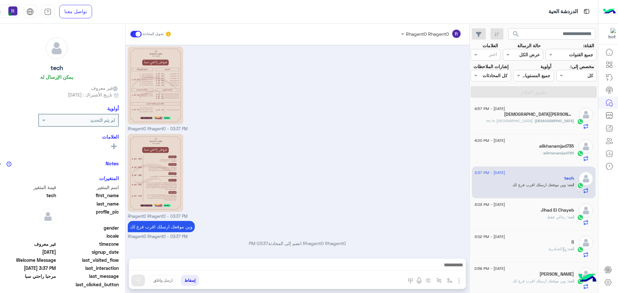
click at [519, 155] on div "alikhanamjad735 :" at bounding box center [523, 155] width 99 height 11
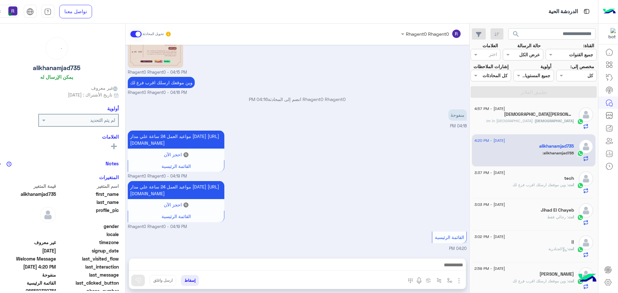
scroll to position [248, 0]
click at [522, 118] on div "[DEMOGRAPHIC_DATA] : Im in jaddah" at bounding box center [523, 123] width 99 height 11
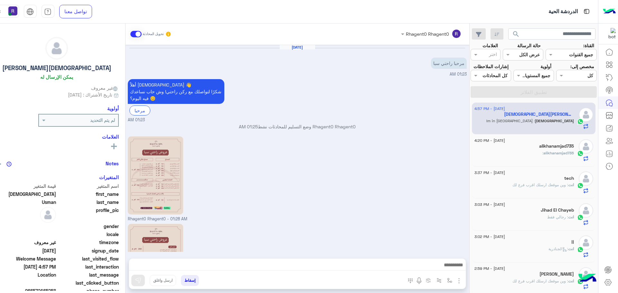
scroll to position [227, 0]
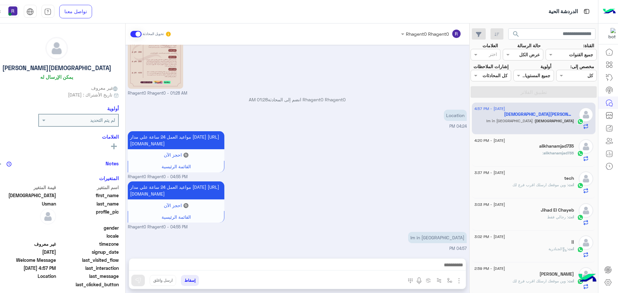
click at [531, 151] on div "alikhanamjad735 :" at bounding box center [523, 155] width 99 height 11
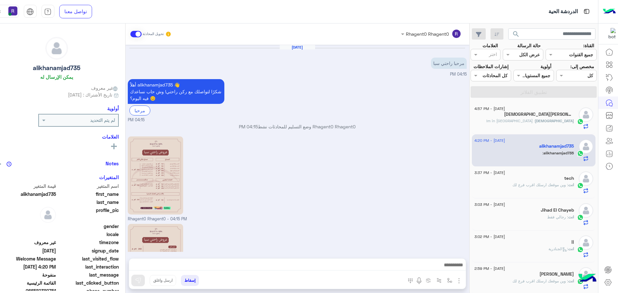
scroll to position [248, 0]
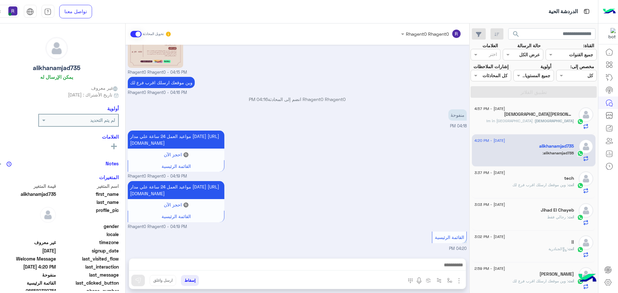
click at [529, 117] on div "[DEMOGRAPHIC_DATA][PERSON_NAME]" at bounding box center [523, 115] width 99 height 7
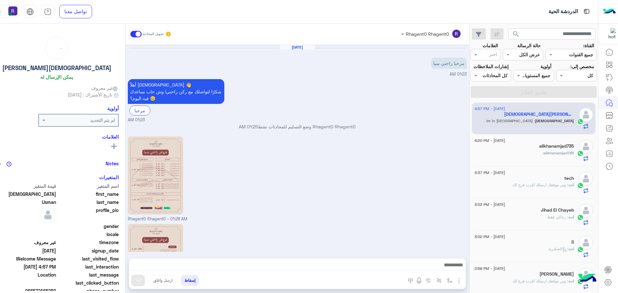
scroll to position [227, 0]
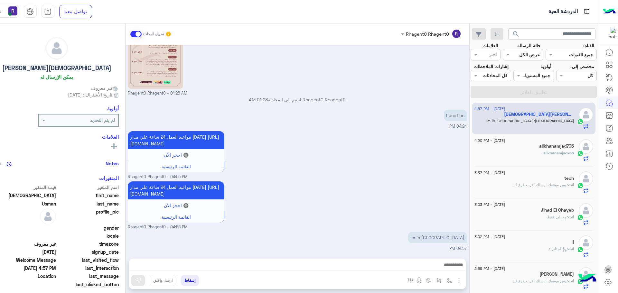
click at [543, 189] on div "انت : وين موقعك ارسلك اقرب فرع لك" at bounding box center [523, 187] width 99 height 11
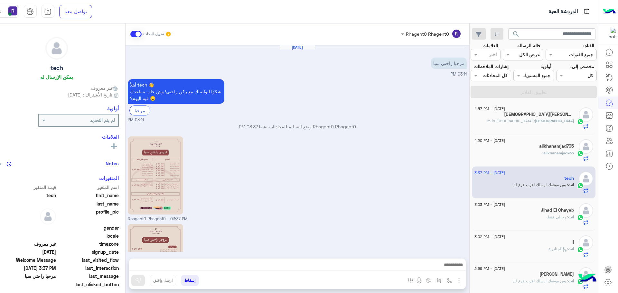
scroll to position [90, 0]
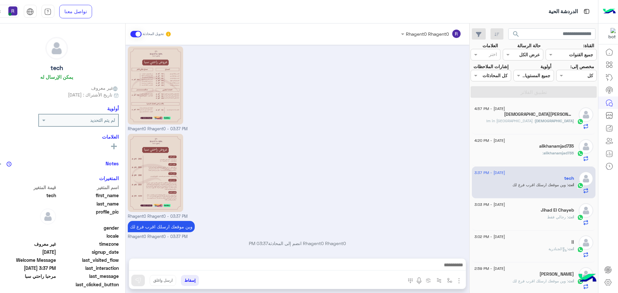
click at [505, 212] on div "Jihad El Chayeb" at bounding box center [523, 210] width 99 height 7
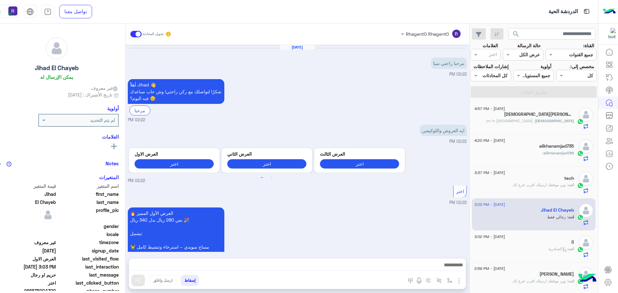
scroll to position [381, 0]
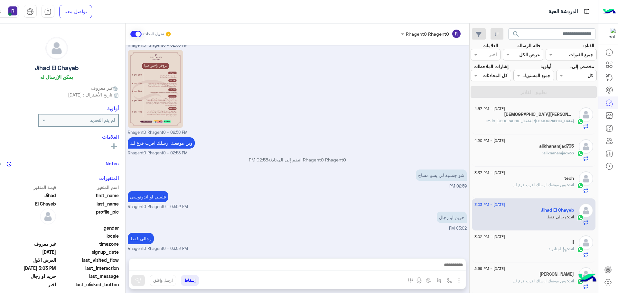
click at [521, 254] on div "انت : الجنادرية" at bounding box center [523, 251] width 99 height 11
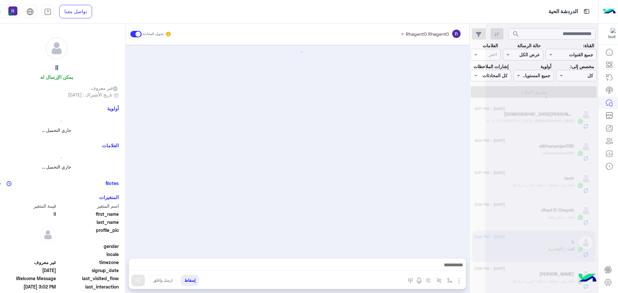
scroll to position [190, 0]
